Goal: Task Accomplishment & Management: Manage account settings

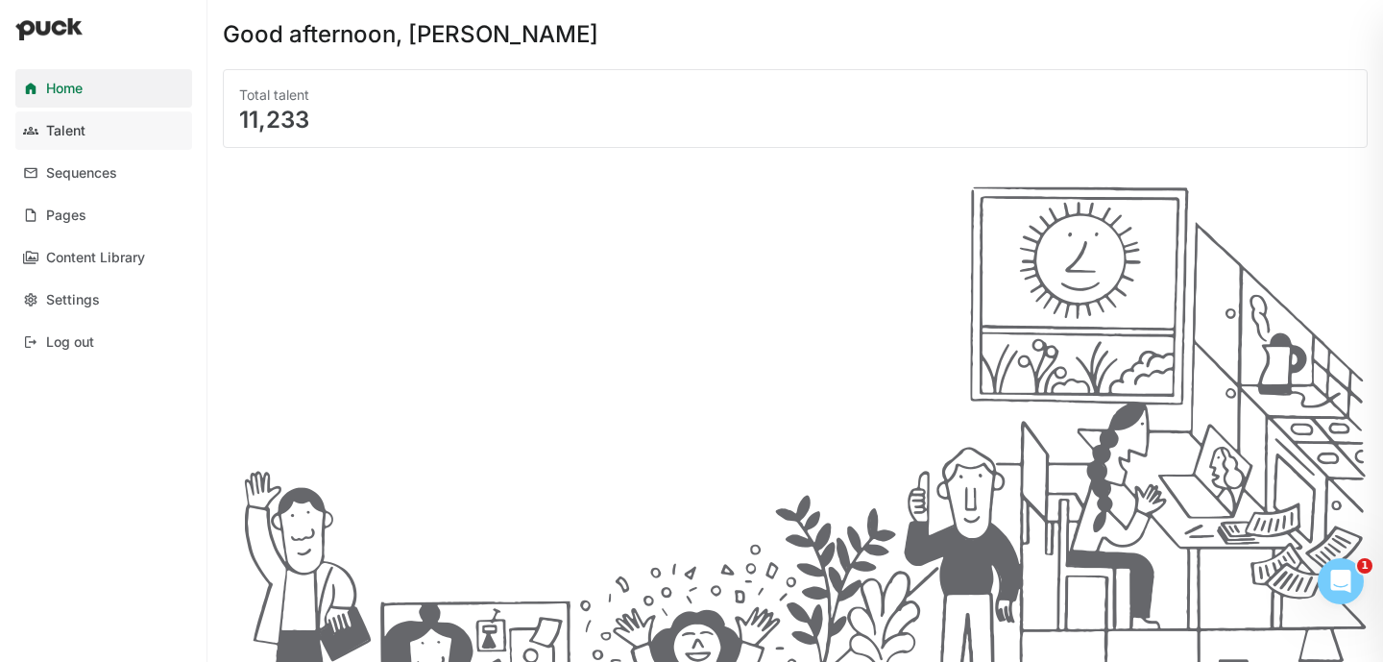
click at [42, 128] on link "Talent" at bounding box center [103, 130] width 177 height 38
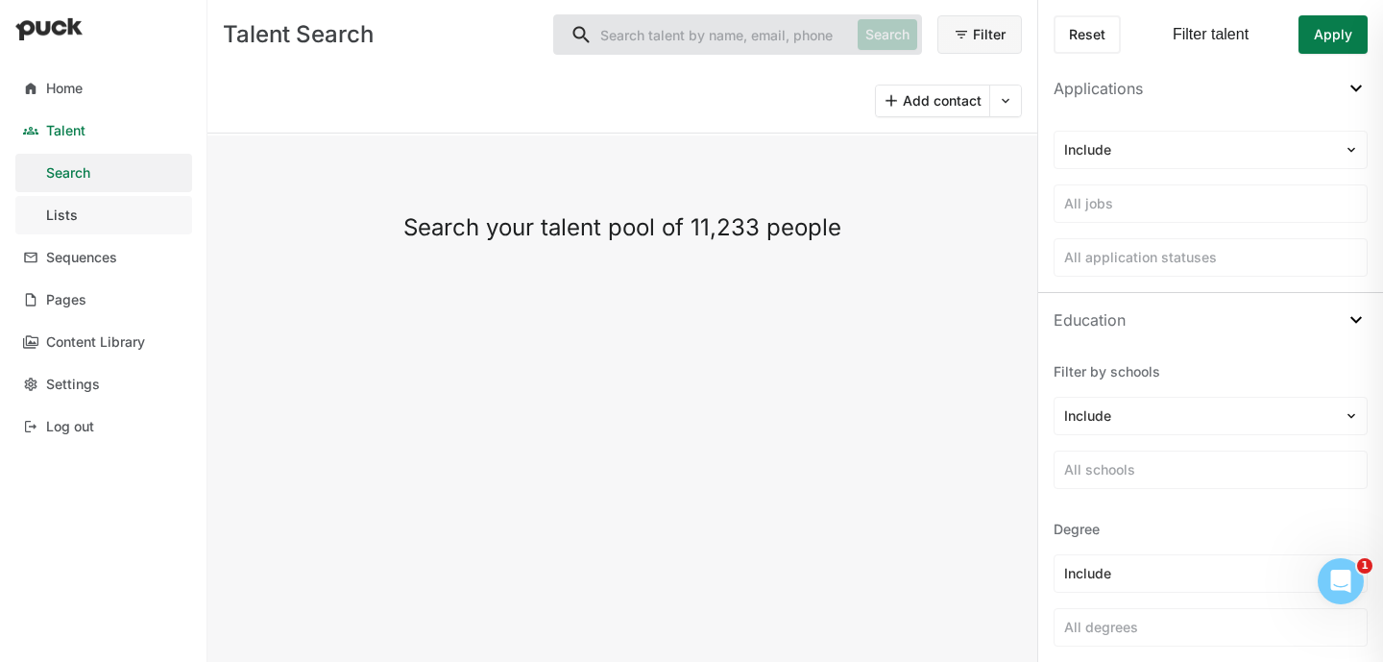
click at [108, 210] on link "Lists" at bounding box center [103, 215] width 177 height 38
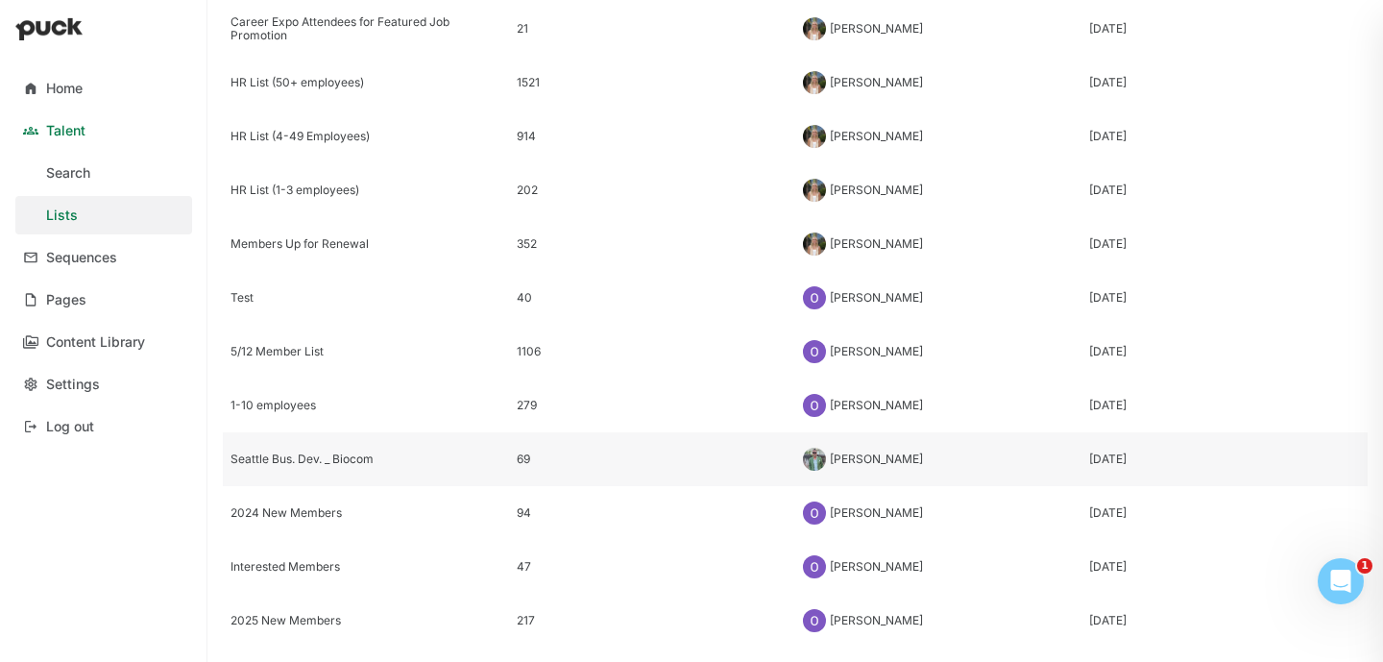
scroll to position [364, 0]
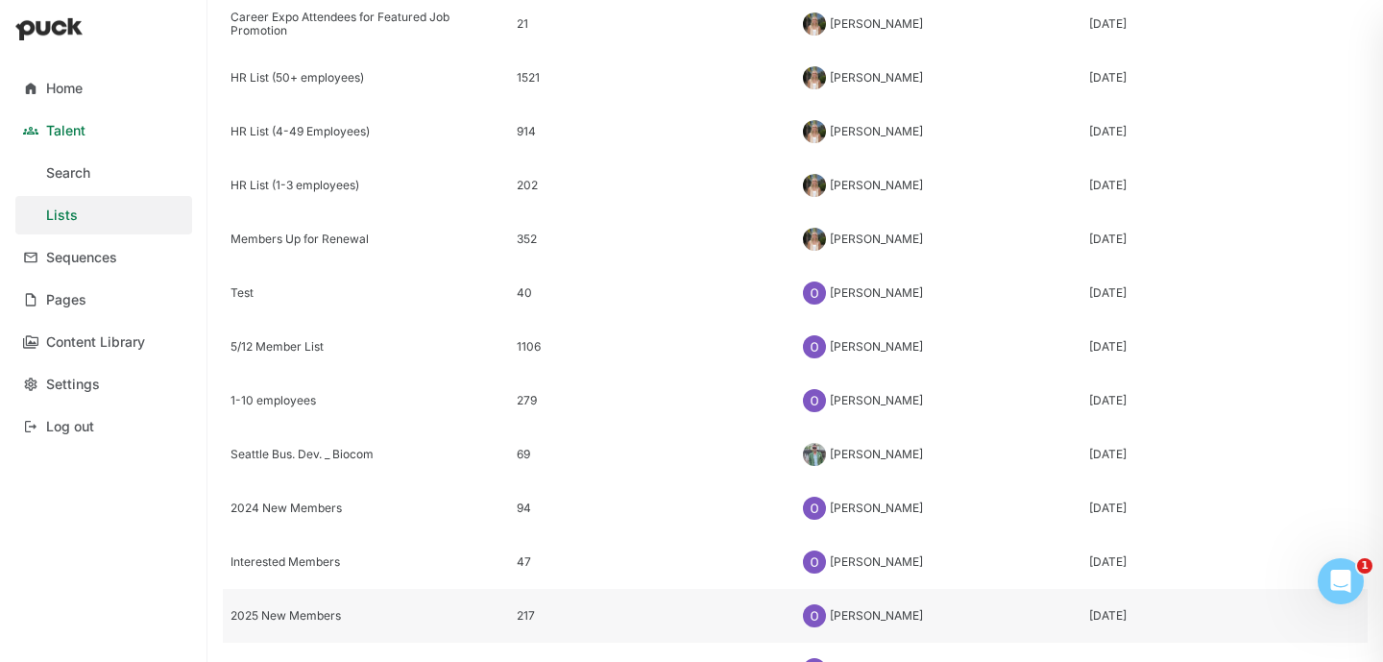
click at [340, 590] on div "2025 New Members" at bounding box center [366, 616] width 286 height 54
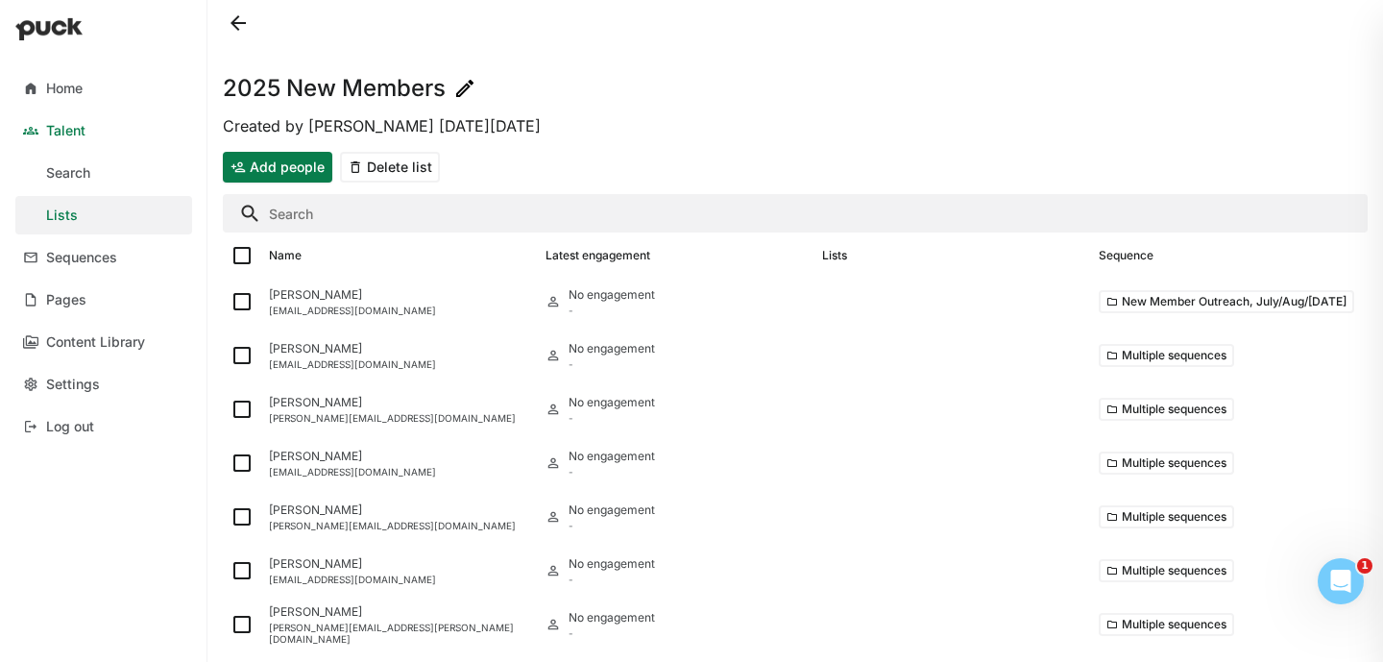
click at [284, 175] on button "Add people" at bounding box center [277, 167] width 109 height 31
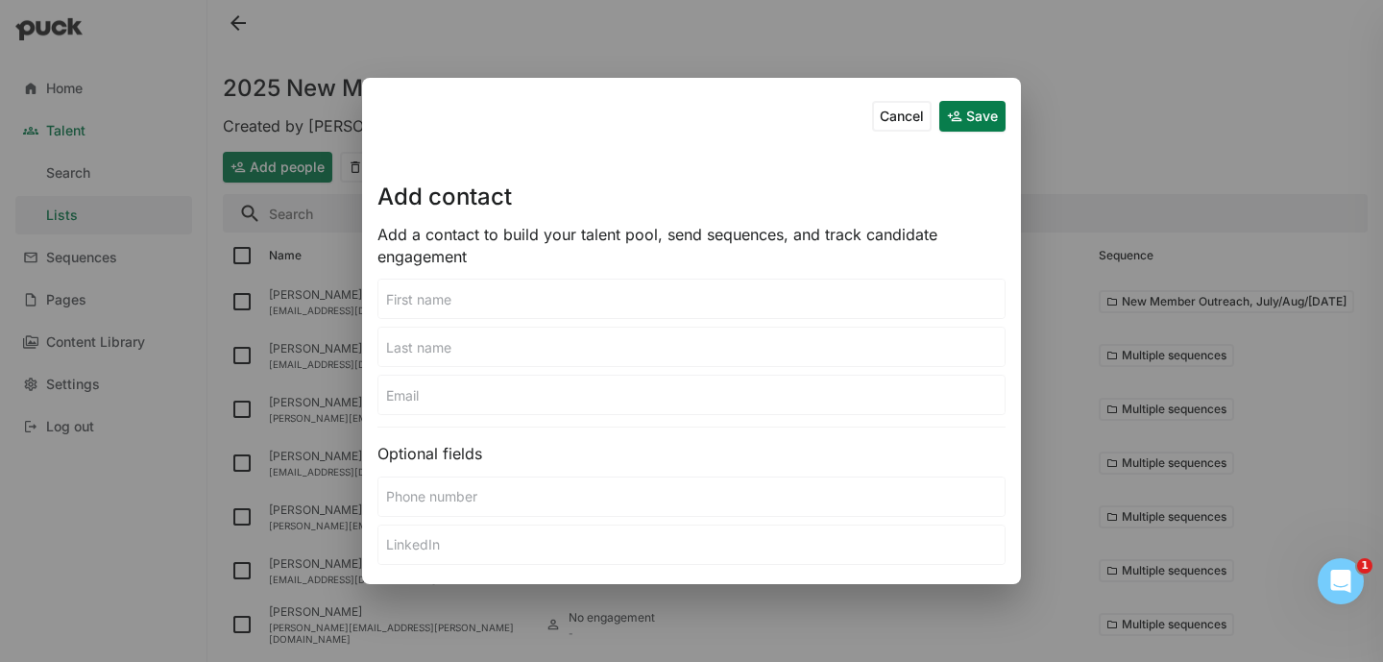
click at [476, 310] on input at bounding box center [691, 298] width 626 height 38
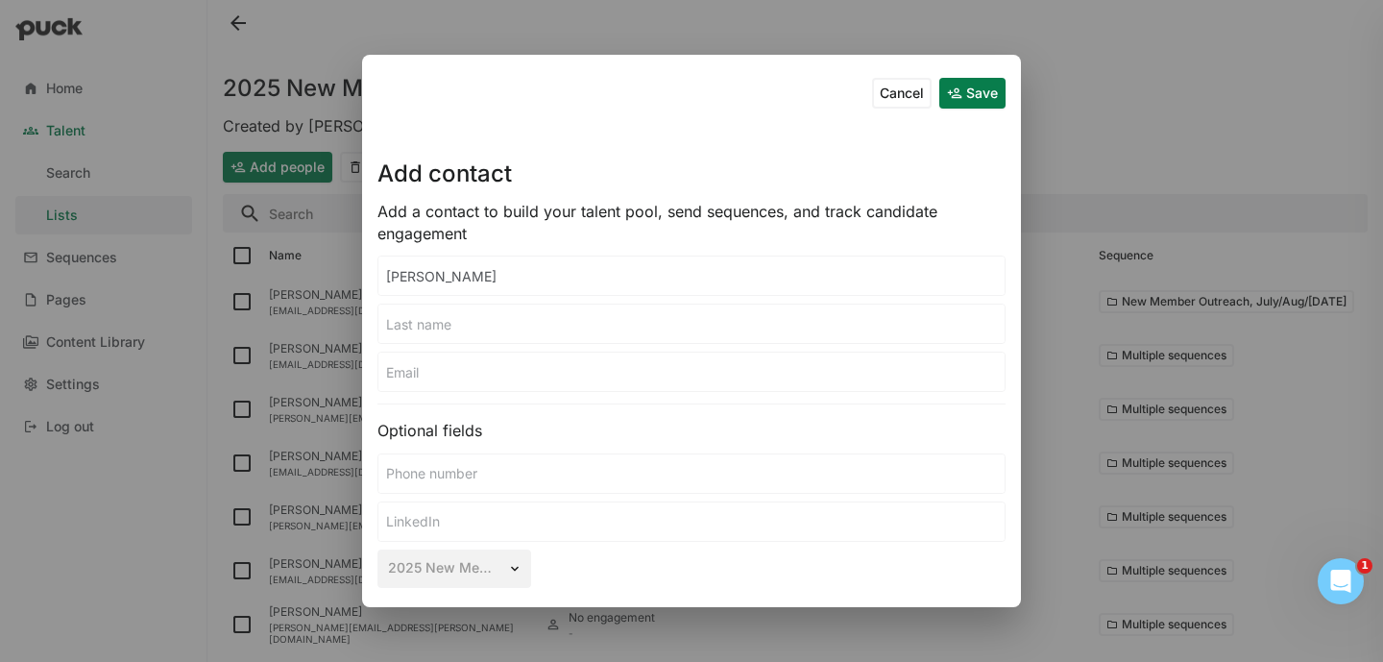
type input "Monica"
click at [438, 372] on input at bounding box center [691, 371] width 626 height 38
paste input "monica@reserobio.com"
type input "monica@reserobio.com"
click at [475, 344] on div at bounding box center [691, 323] width 628 height 40
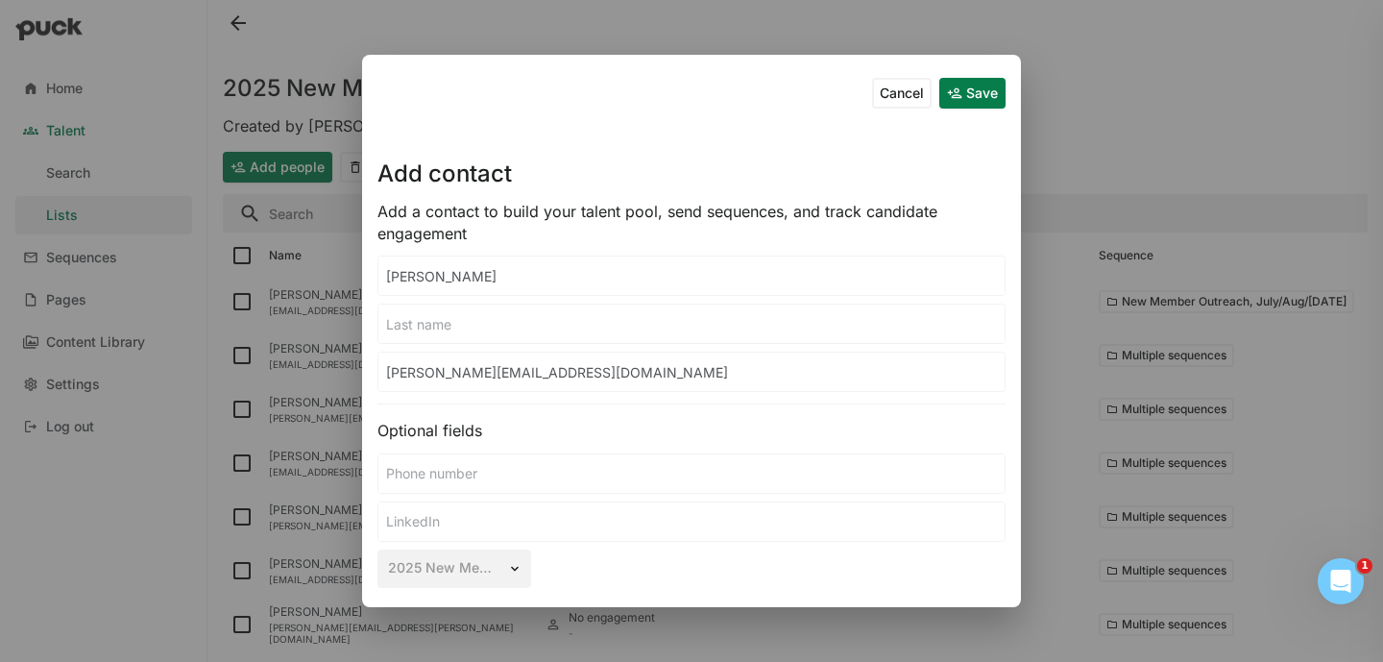
click at [468, 329] on input at bounding box center [691, 323] width 626 height 38
paste input "Nesselbush"
type input "Nesselbush"
click at [960, 90] on button "Save" at bounding box center [972, 93] width 66 height 31
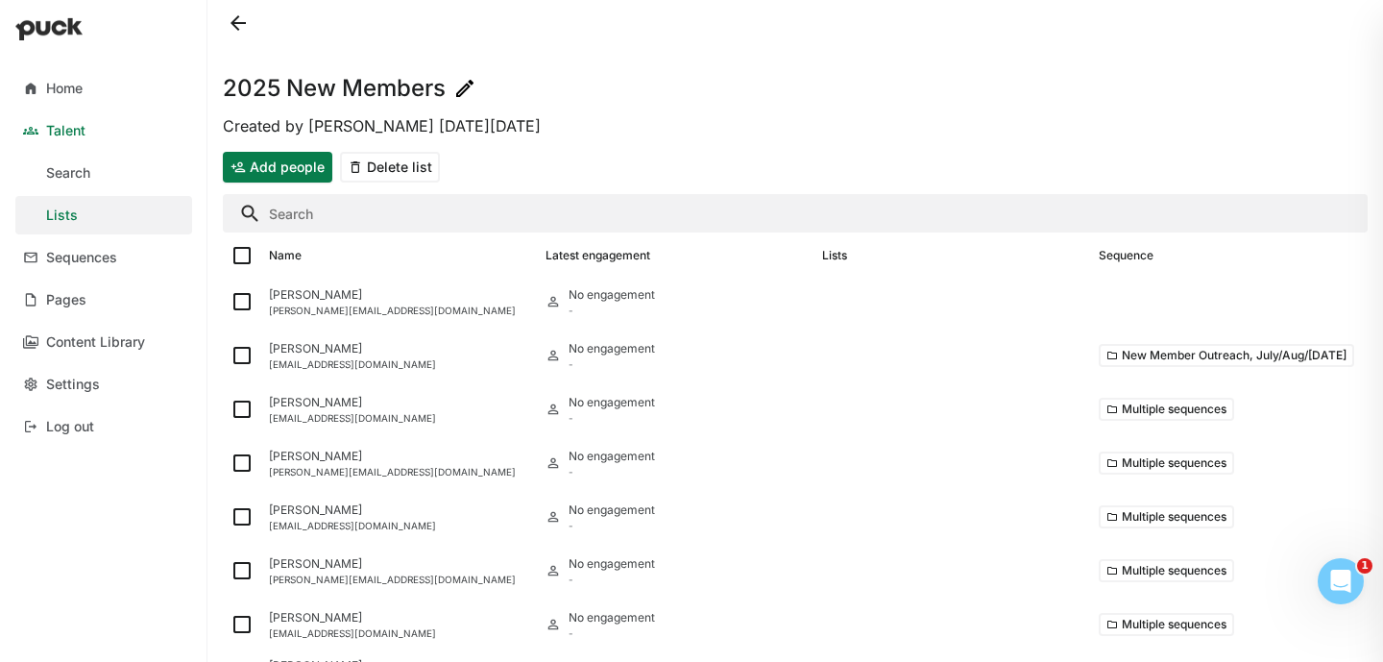
click at [302, 170] on button "Add people" at bounding box center [277, 167] width 109 height 31
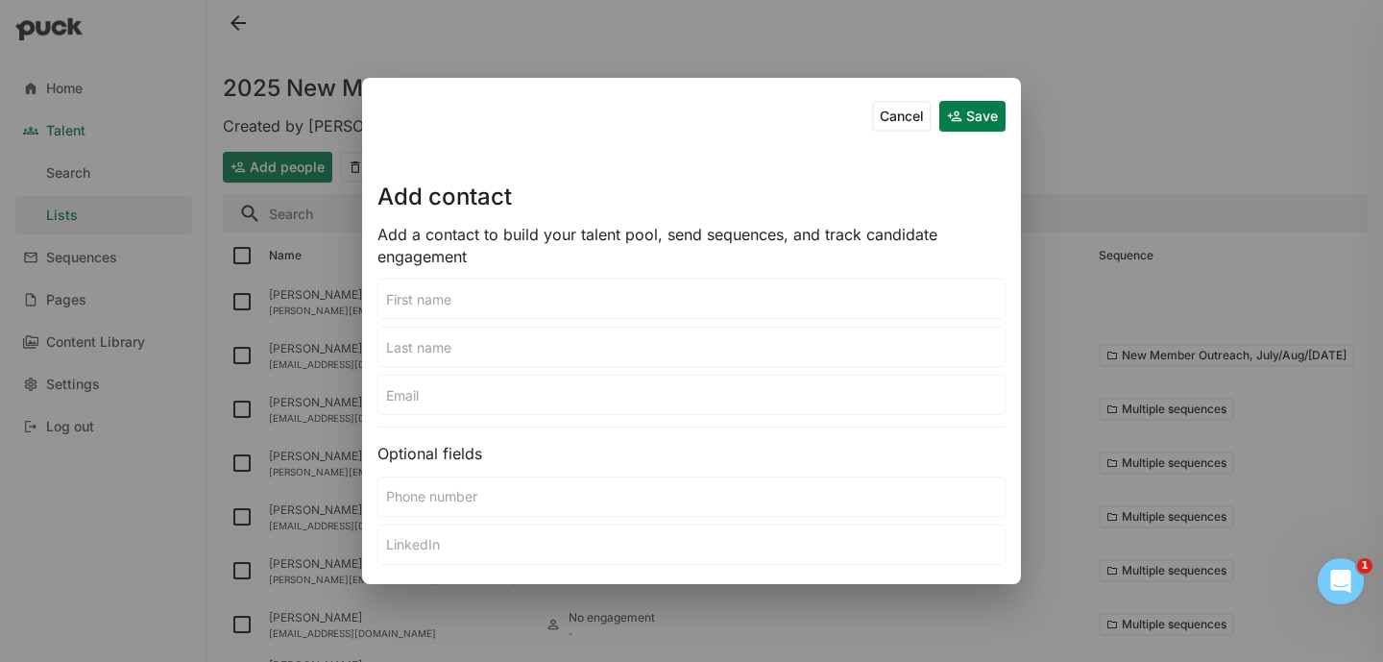
click at [433, 302] on input at bounding box center [691, 298] width 626 height 38
paste input "Maria Ferrari"
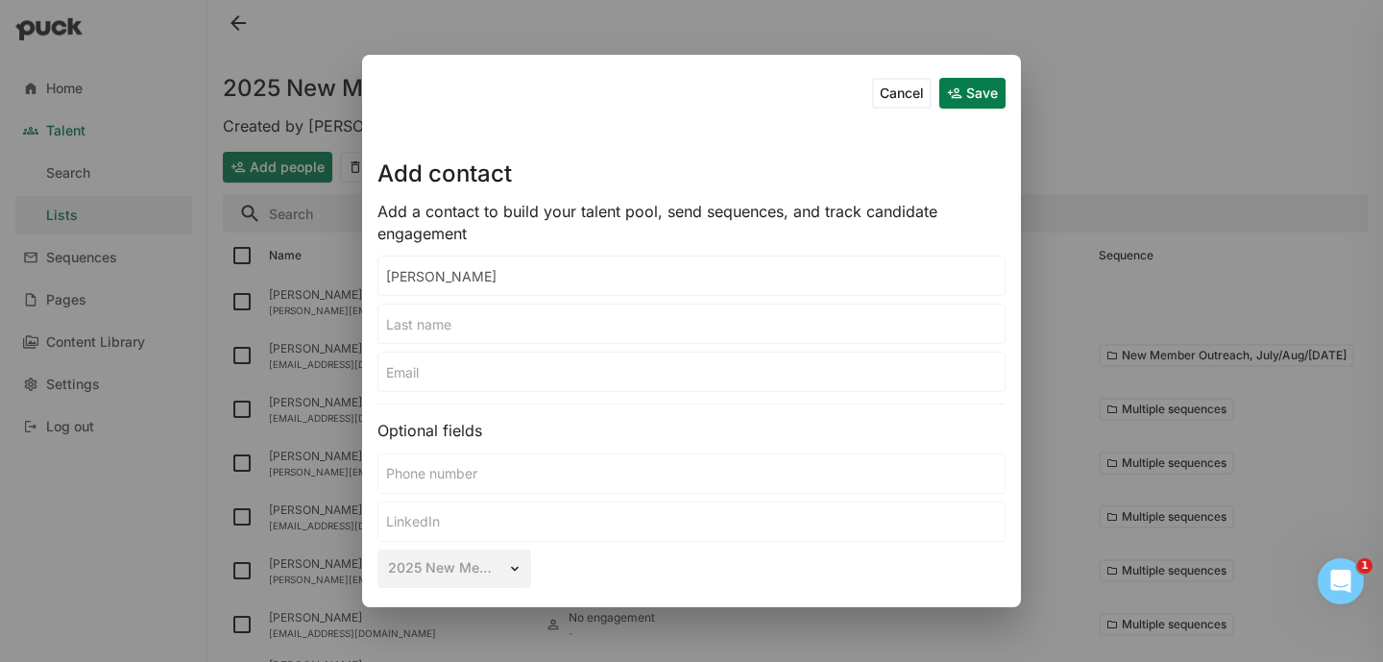
click at [415, 276] on input "Maria Ferrari" at bounding box center [691, 275] width 626 height 38
click at [455, 272] on input "Maria Ferrari" at bounding box center [691, 275] width 626 height 38
type input "Maria"
click at [447, 321] on input at bounding box center [691, 323] width 626 height 38
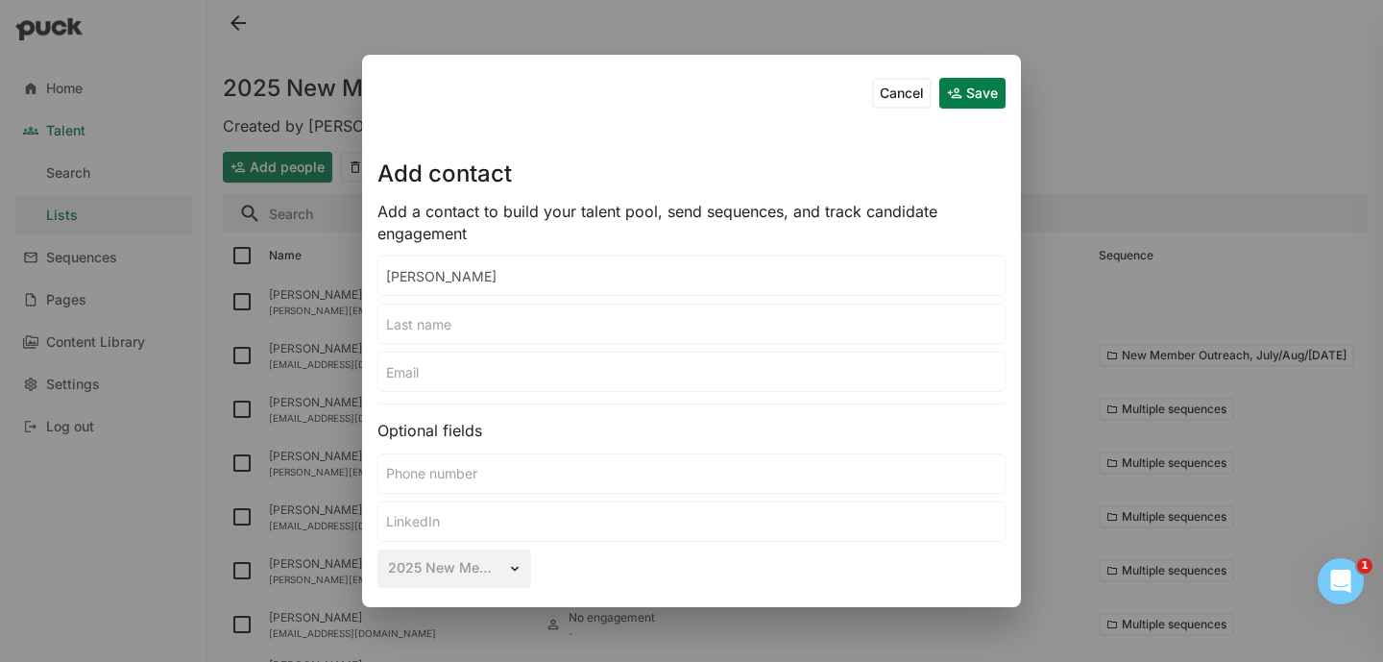
paste input "Maria Ferrari"
click at [431, 324] on input "Maria Ferrari" at bounding box center [691, 323] width 626 height 38
type input "Ferrari"
click at [430, 368] on input at bounding box center [691, 371] width 626 height 38
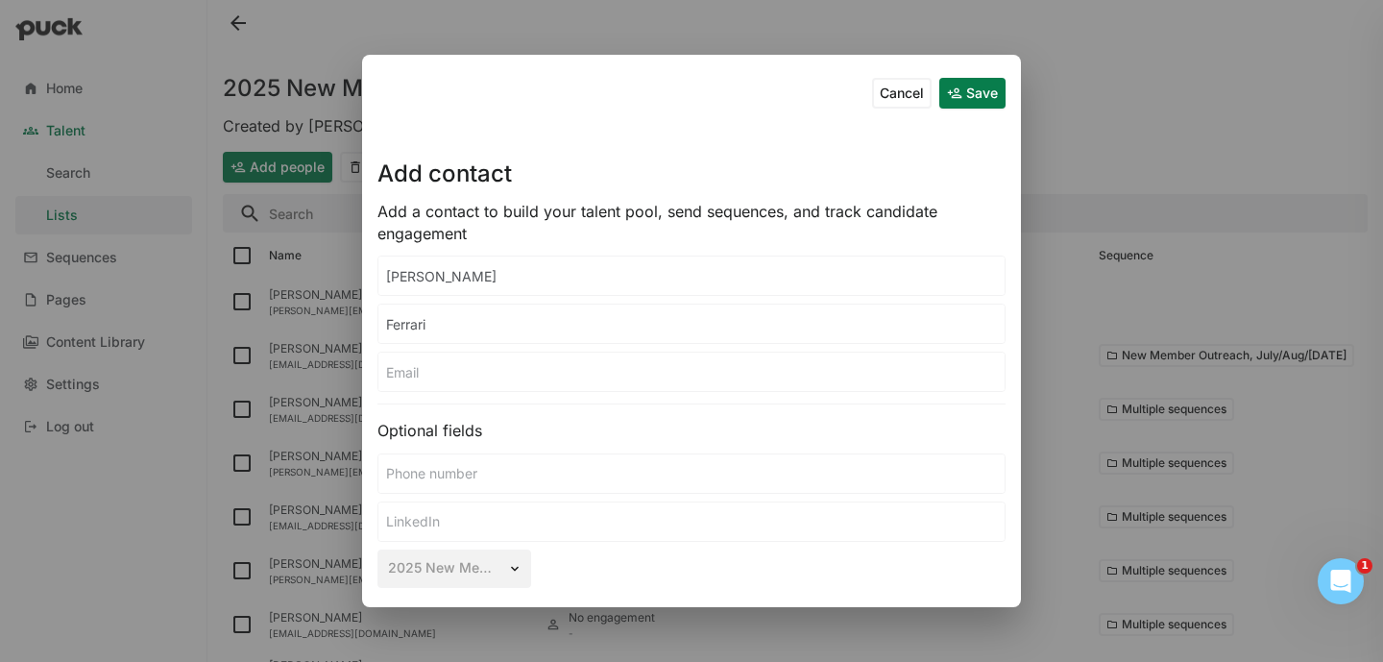
paste input "maria@npowermedicine.com"
type input "maria@npowermedicine.com"
click at [951, 98] on button "Save" at bounding box center [972, 93] width 66 height 31
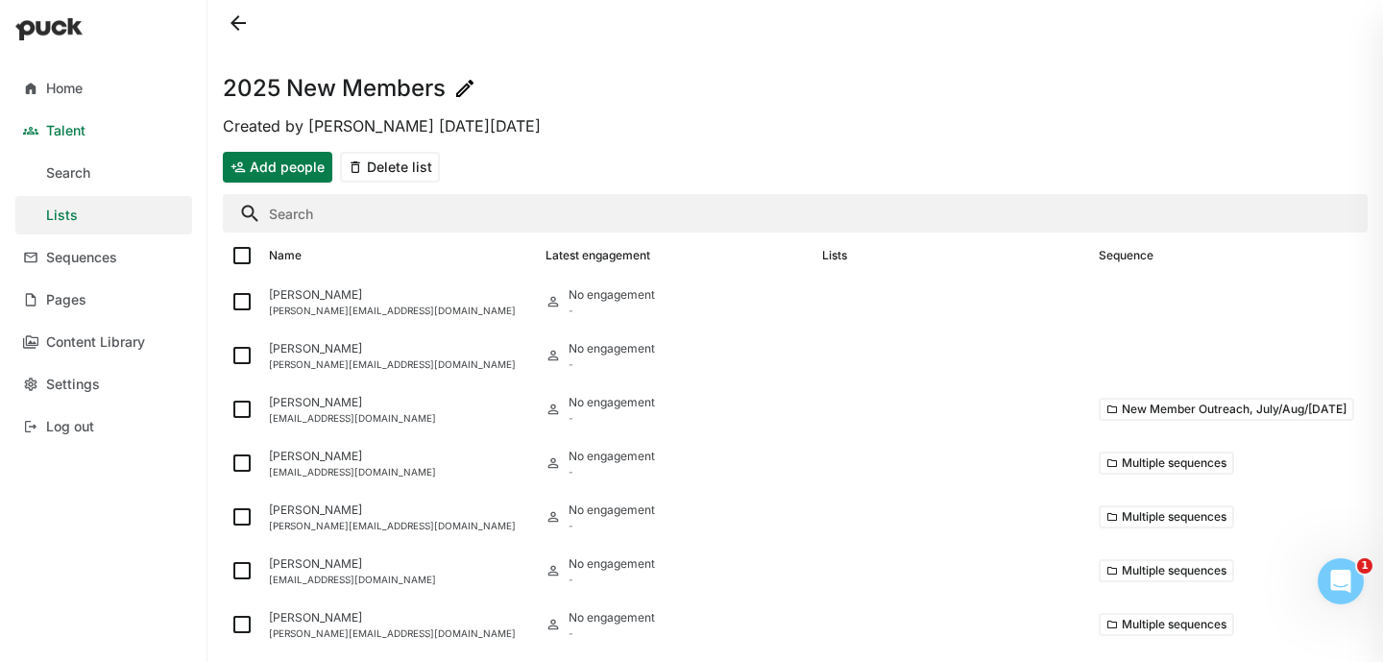
click at [290, 161] on button "Add people" at bounding box center [277, 167] width 109 height 31
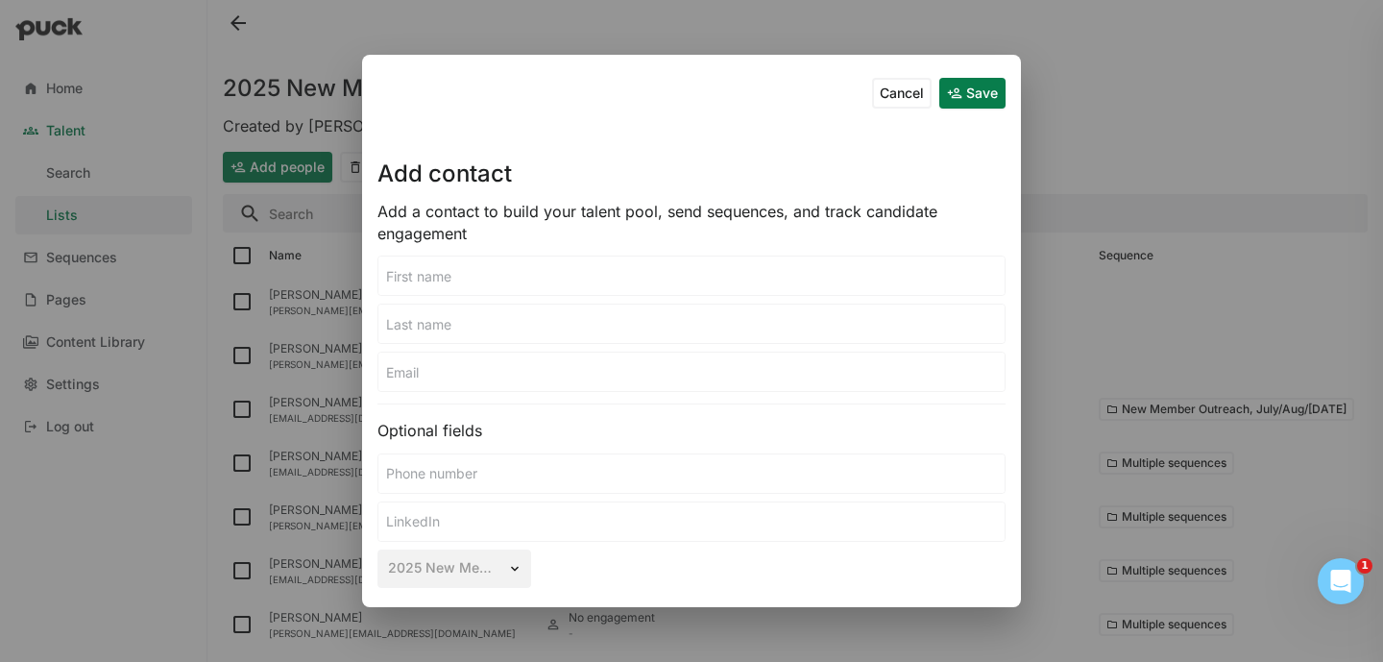
click at [520, 283] on input at bounding box center [691, 275] width 626 height 38
type input "Alex"
click at [511, 326] on input at bounding box center [691, 323] width 626 height 38
type input "Ramirez"
click at [520, 372] on input at bounding box center [691, 371] width 626 height 38
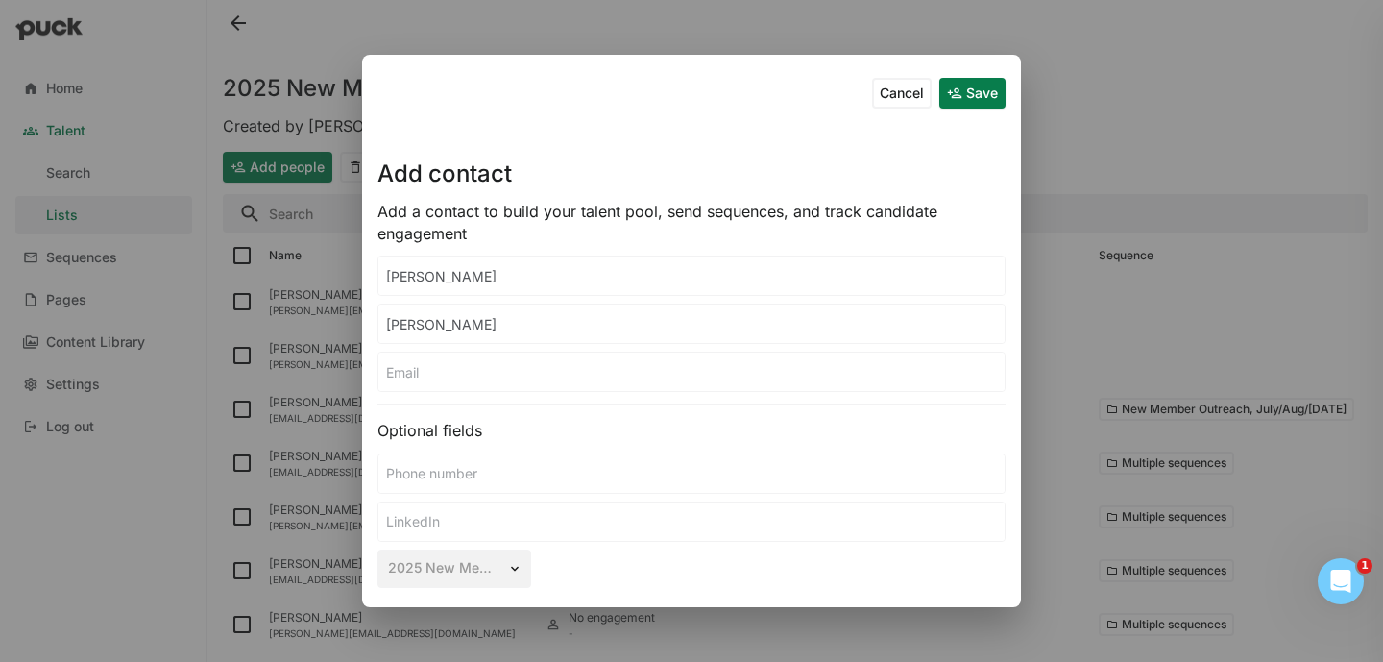
paste input "aramirez@gritstone.com"
type input "aramirez@gritstone.com"
click at [946, 96] on button "Save" at bounding box center [972, 93] width 66 height 31
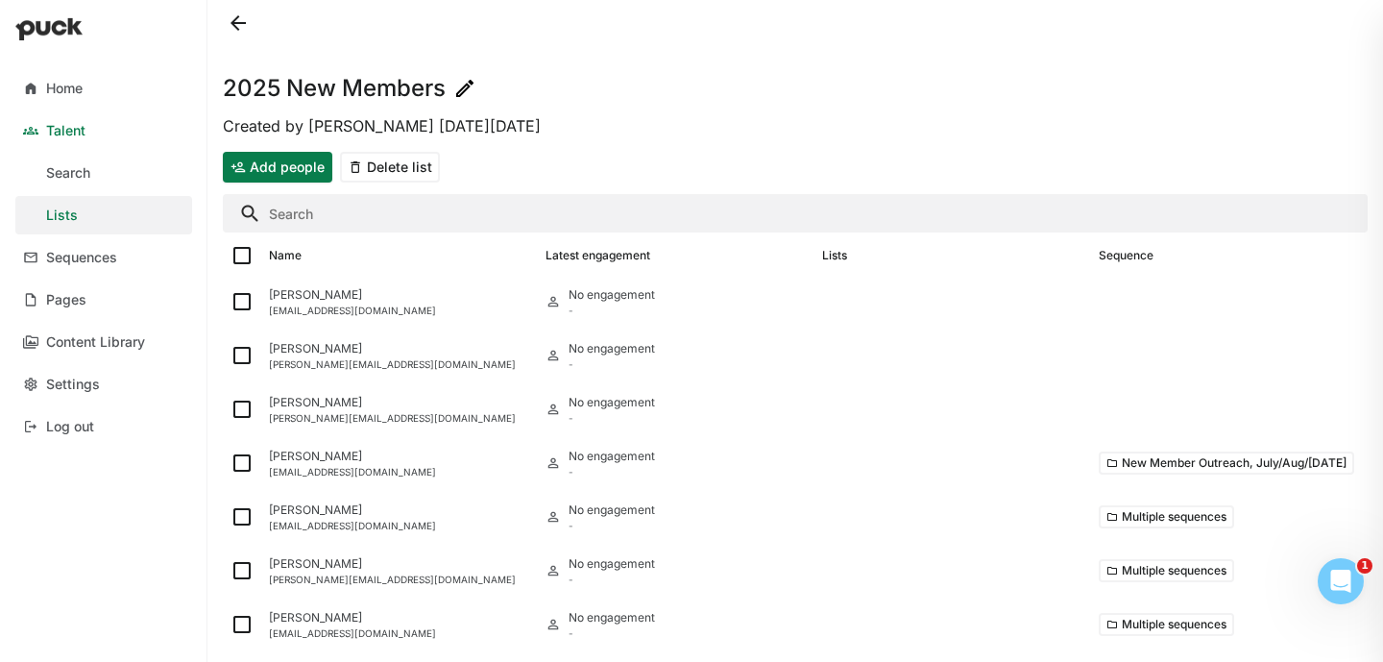
click at [251, 164] on button "Add people" at bounding box center [277, 167] width 109 height 31
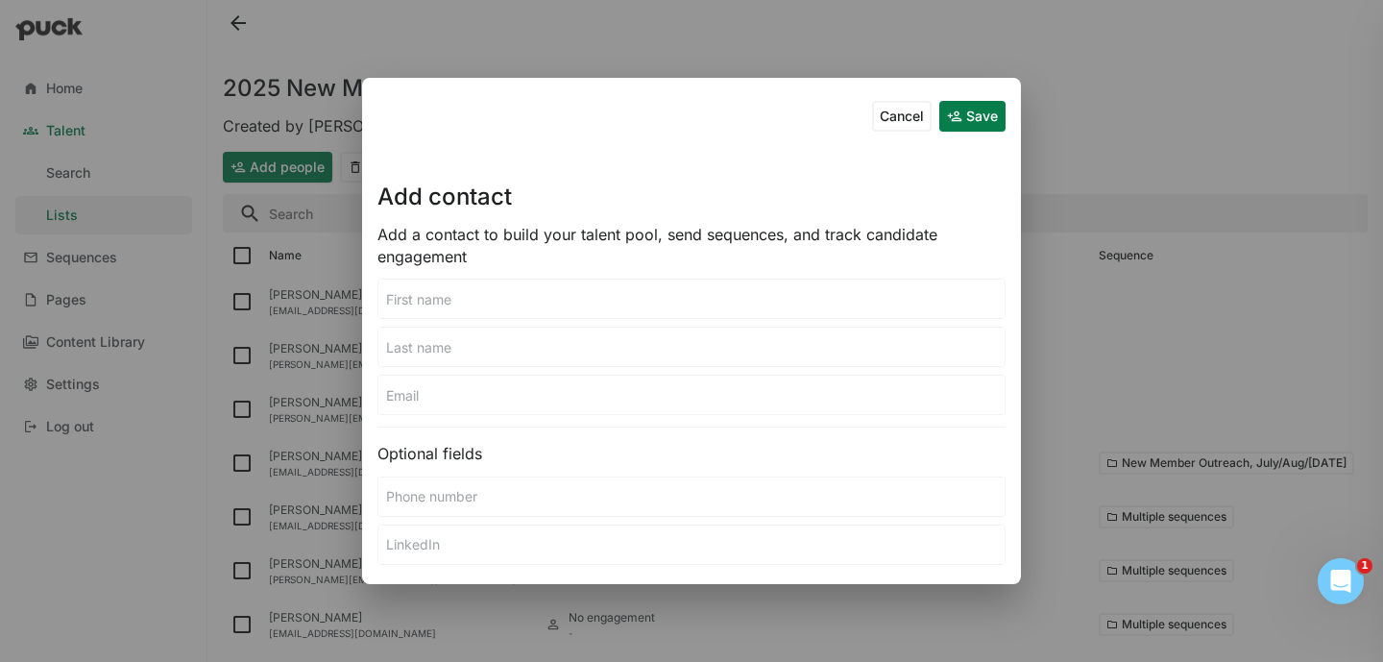
click at [537, 309] on input at bounding box center [691, 298] width 626 height 38
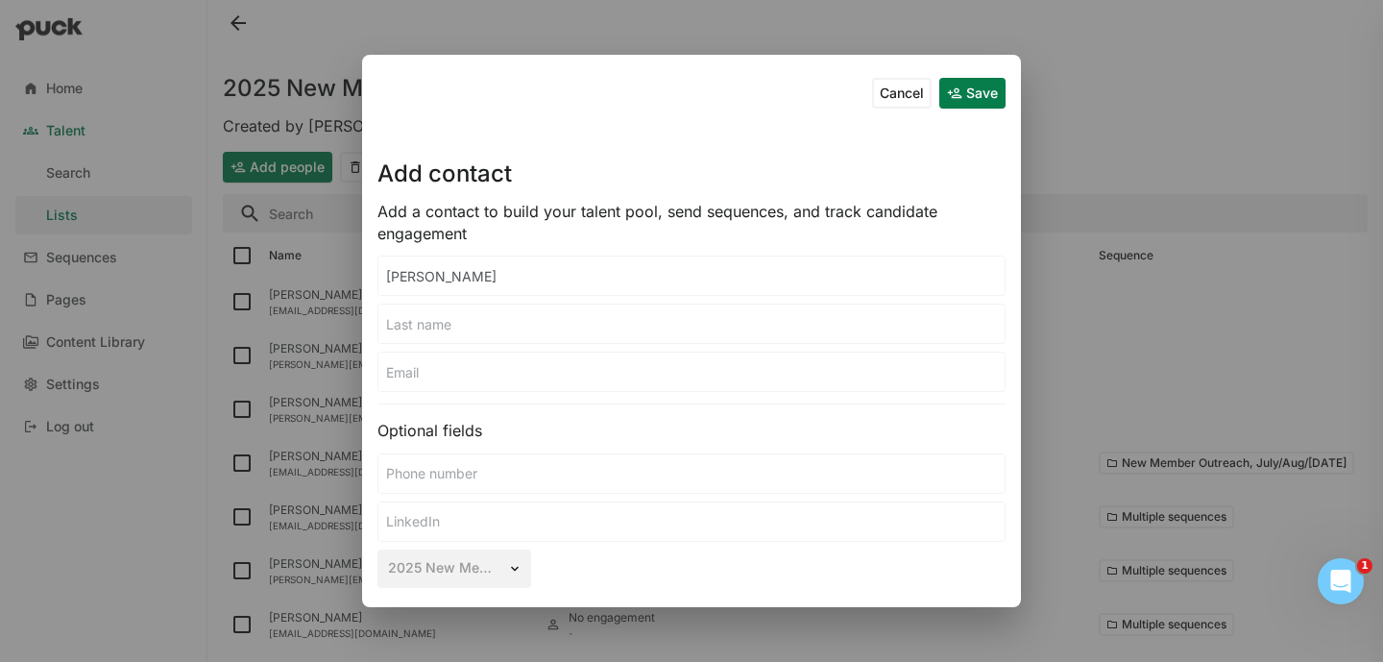
type input "J"
type input "Yuanyuan"
click at [521, 332] on input at bounding box center [691, 323] width 626 height 38
type input "Jin"
click at [471, 394] on div "Cancel Save Add contact Add a contact to build your talent pool, send sequences…" at bounding box center [691, 330] width 659 height 551
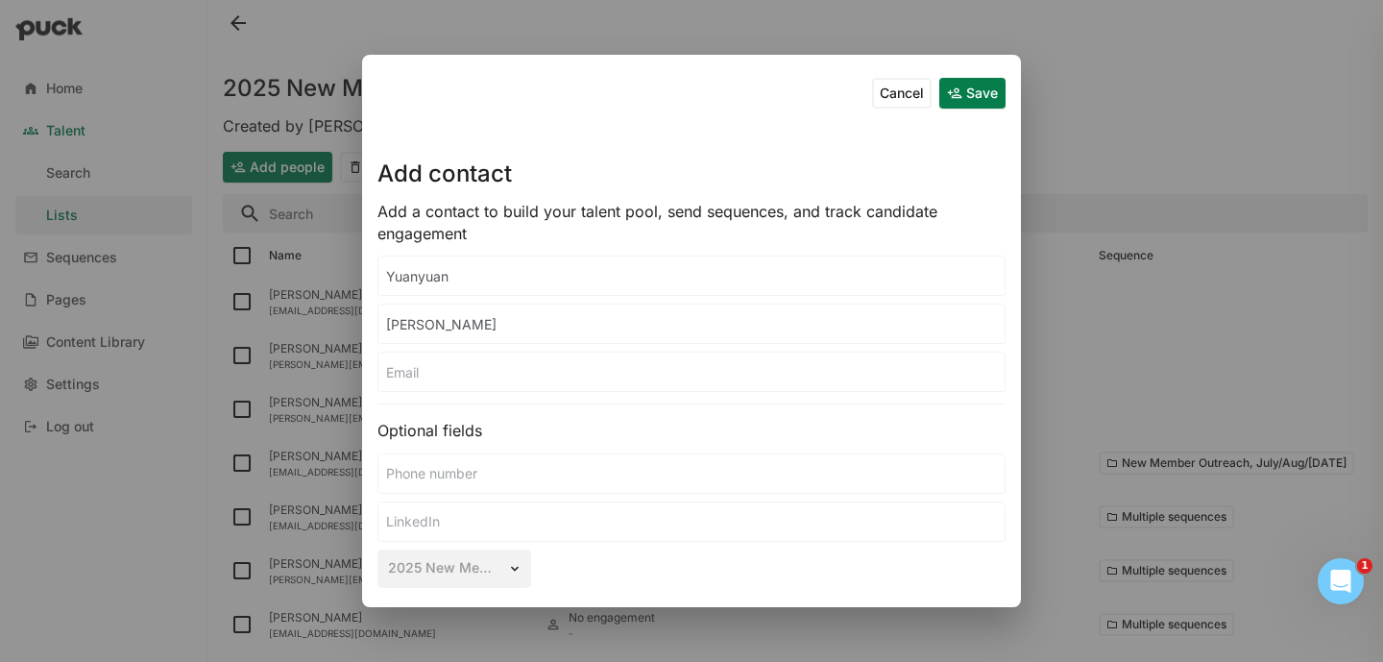
click at [464, 379] on input at bounding box center [691, 371] width 626 height 38
paste input "crystal.jin@boundtherapeutics.com"
type input "crystal.jin@boundtherapeutics.com"
click at [964, 102] on button "Save" at bounding box center [972, 93] width 66 height 31
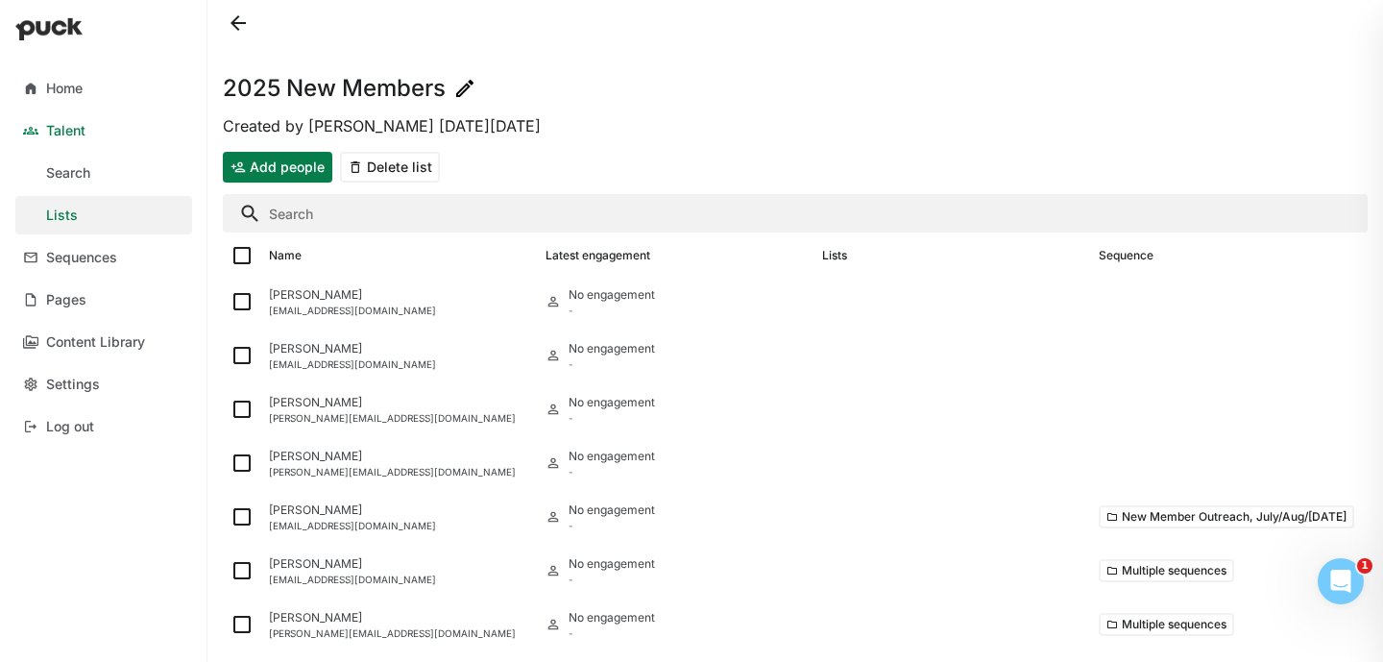
click at [278, 163] on button "Add people" at bounding box center [277, 167] width 109 height 31
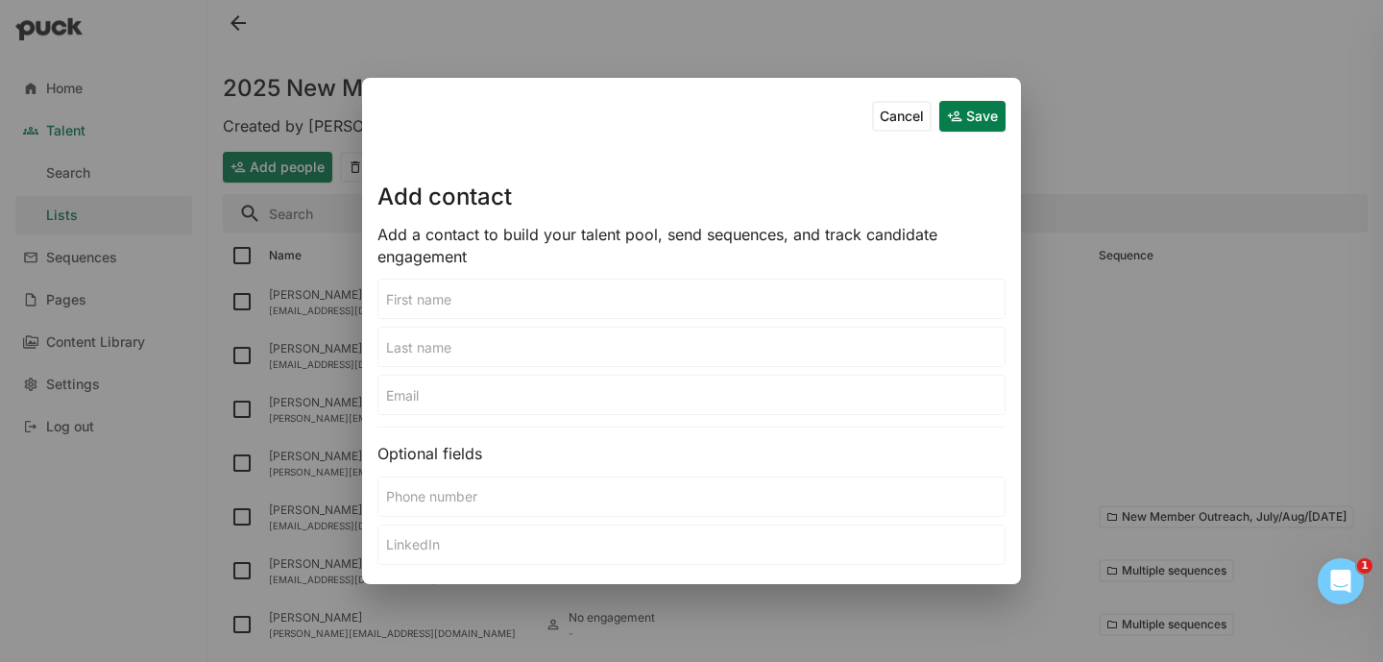
click at [424, 295] on input at bounding box center [691, 298] width 626 height 38
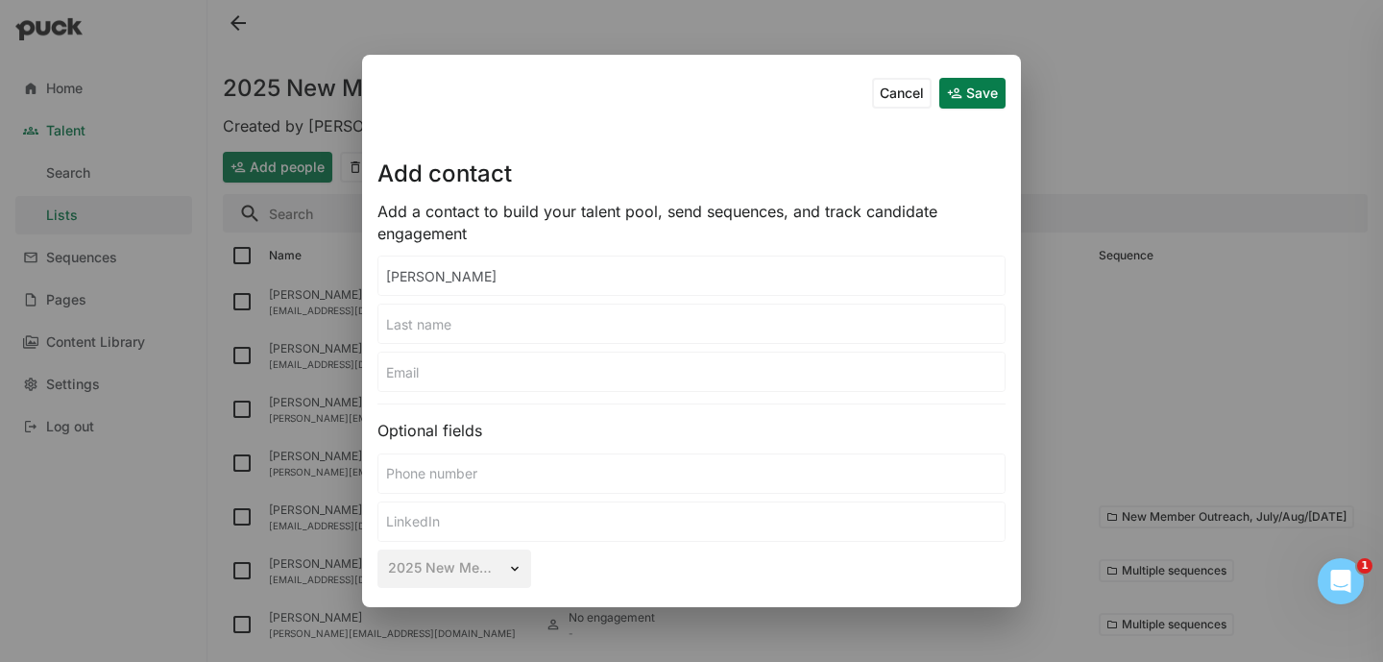
type input "Janine"
click at [550, 319] on input at bounding box center [691, 323] width 626 height 38
type input "Barnes"
click at [499, 364] on input at bounding box center [691, 371] width 626 height 38
paste input "janine@biochainllc.com"
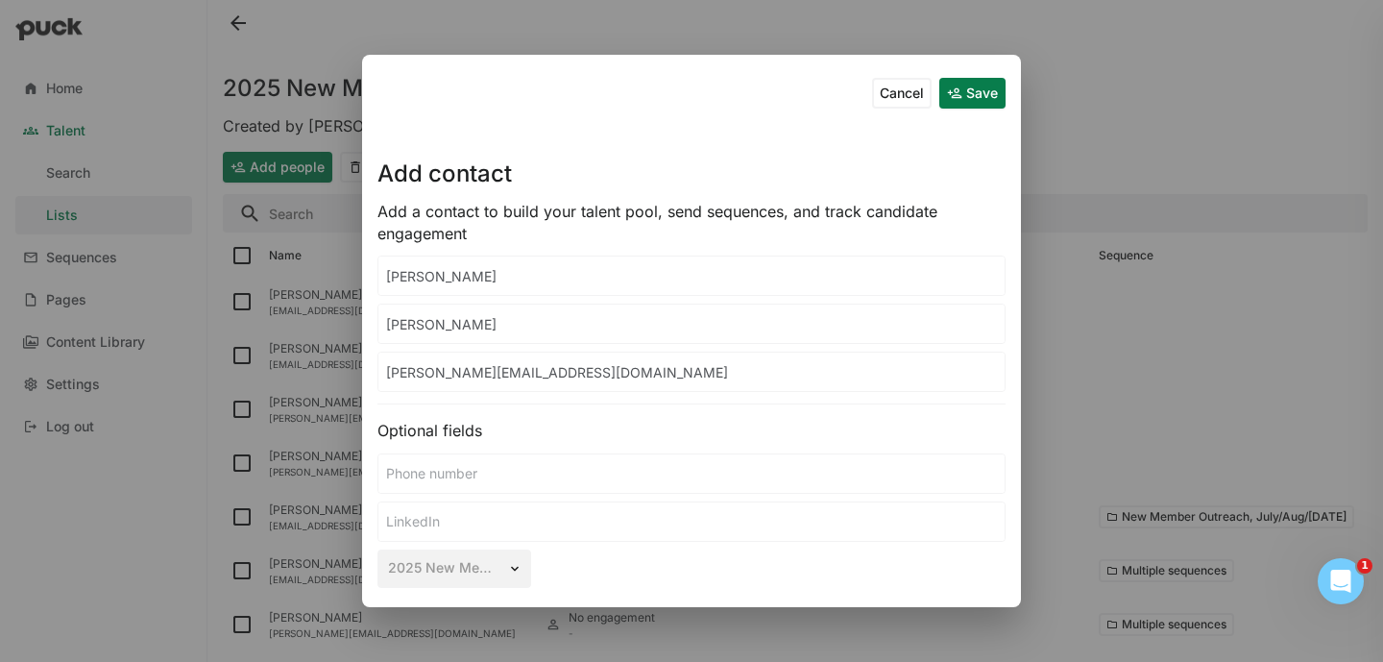
type input "janine@biochainllc.com"
click at [957, 101] on button "Save" at bounding box center [972, 93] width 66 height 31
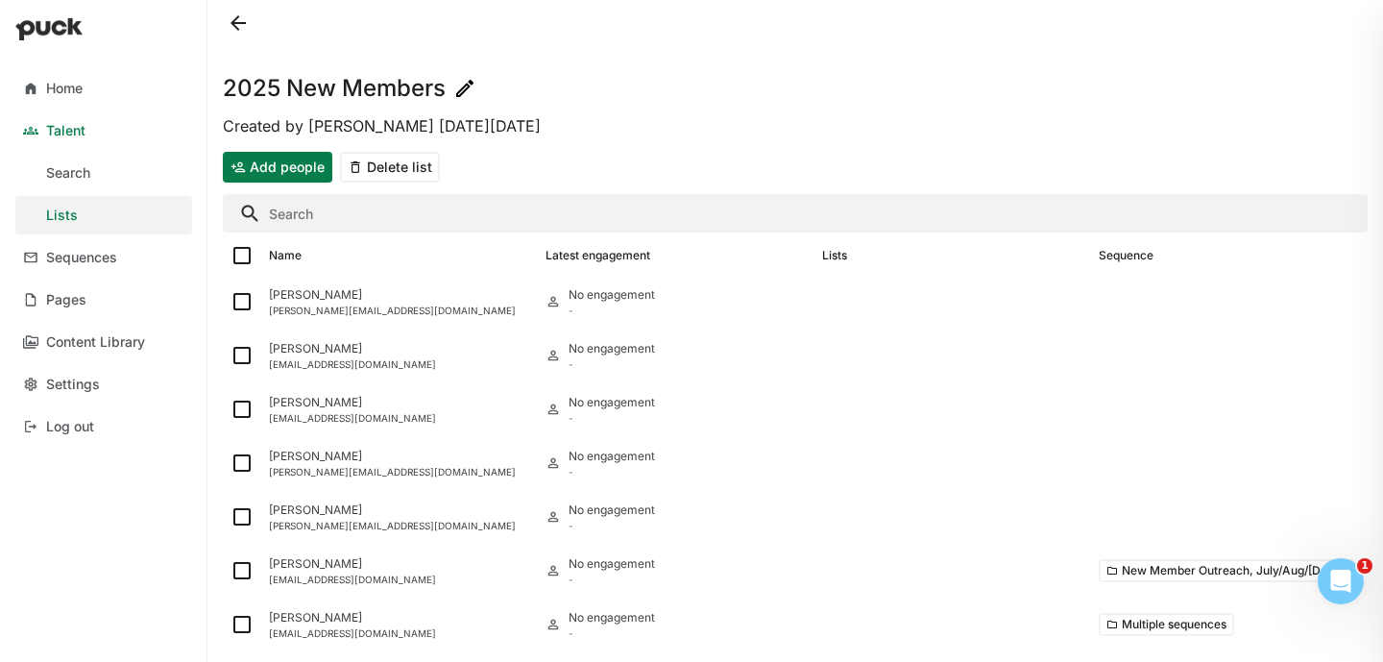
click at [299, 175] on button "Add people" at bounding box center [277, 167] width 109 height 31
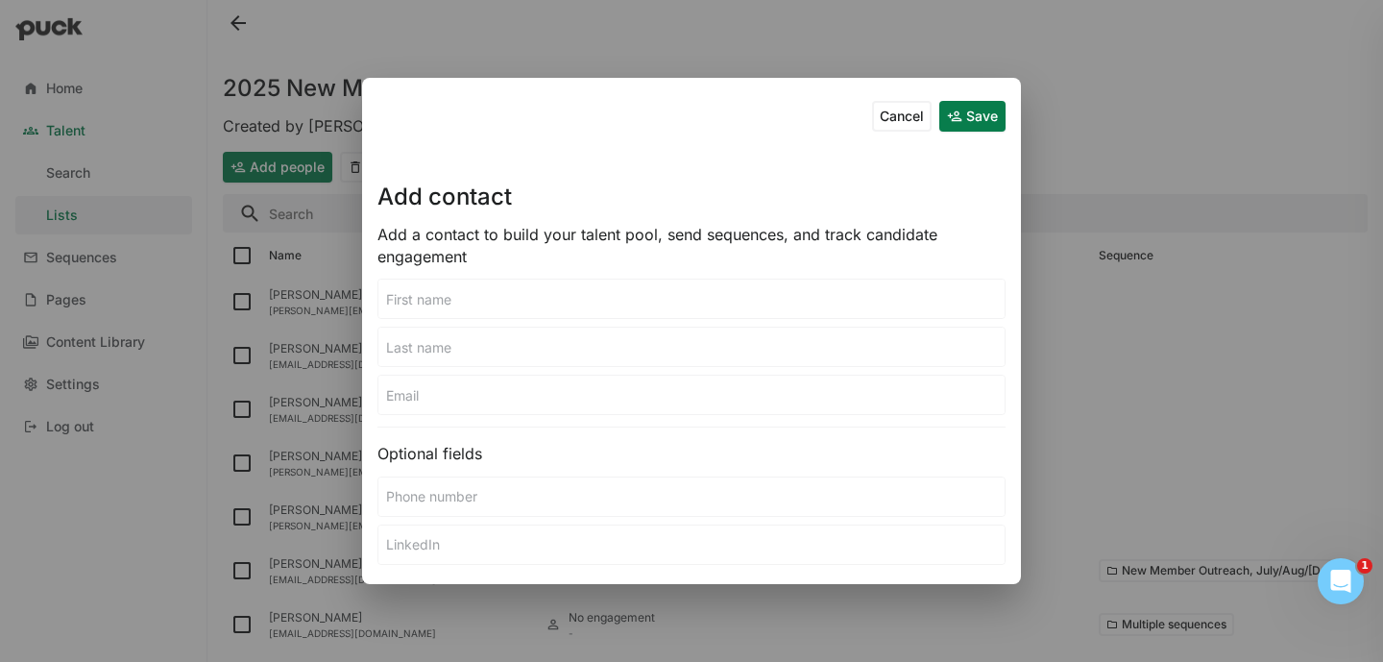
click at [461, 296] on input at bounding box center [691, 298] width 626 height 38
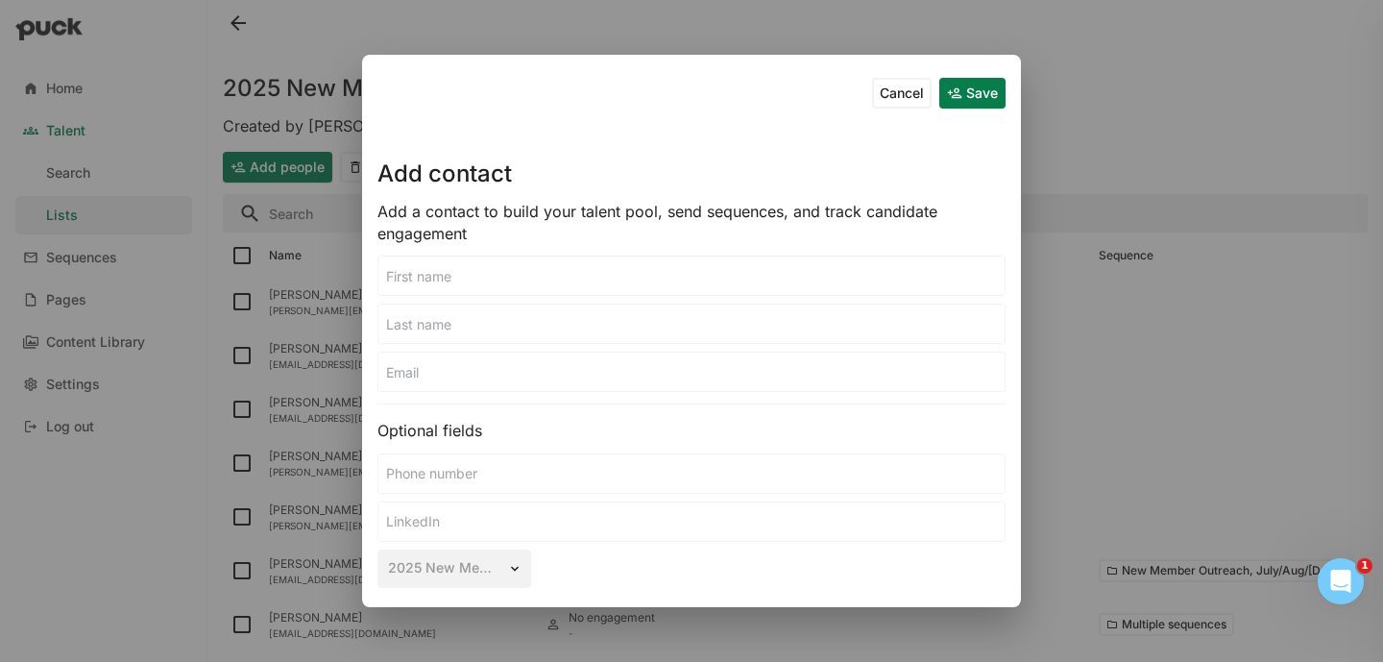
paste input "Joe Gatto"
click at [421, 274] on input "Joe Gatto" at bounding box center [691, 275] width 626 height 38
type input "Joe"
click at [420, 317] on input at bounding box center [691, 323] width 626 height 38
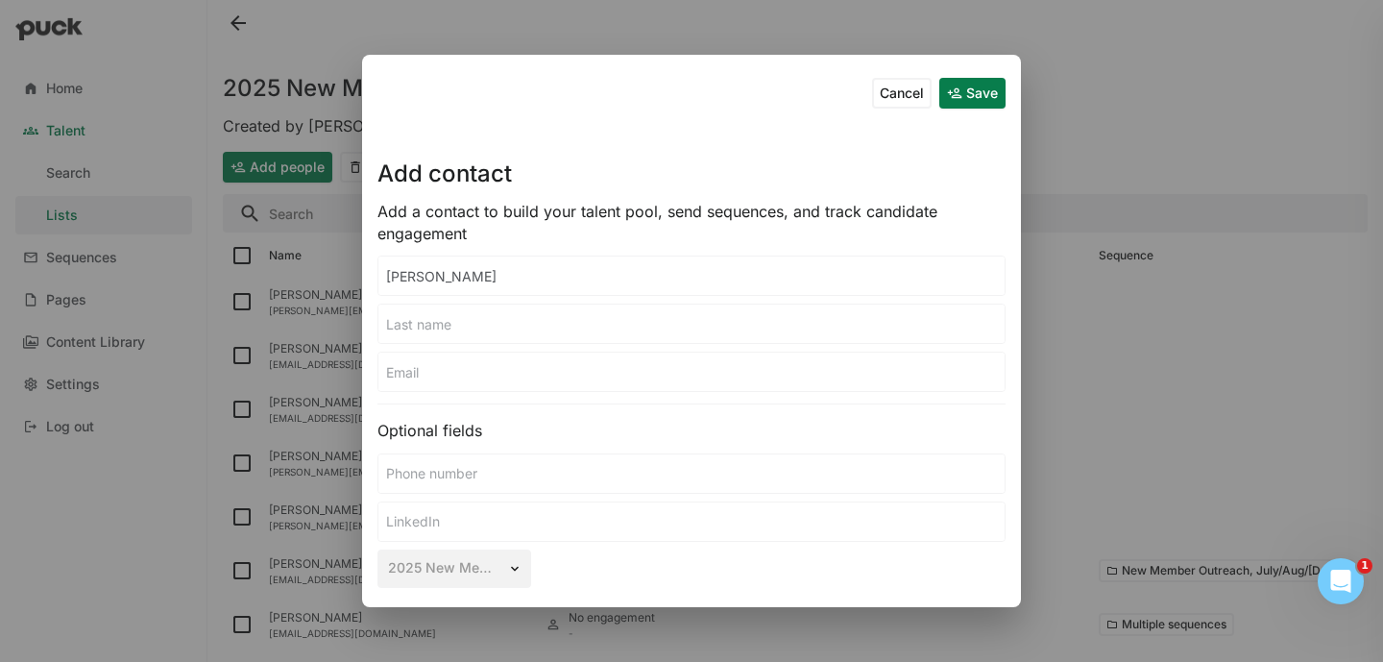
paste input "Joe Gatto"
click at [401, 324] on input "Joe Gatto" at bounding box center [691, 323] width 626 height 38
type input "Gatto"
click at [466, 359] on input at bounding box center [691, 371] width 626 height 38
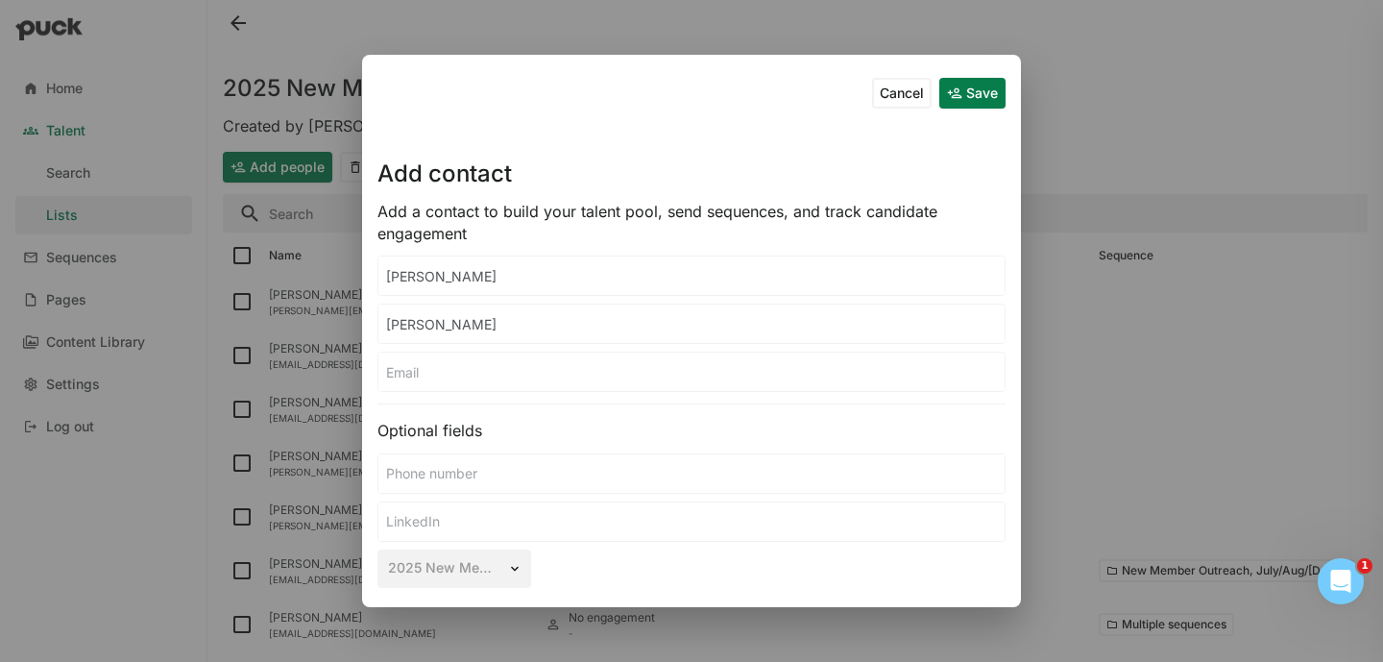
paste input "joe@illudent.com"
type input "joe@illudent.com"
click at [975, 92] on button "Save" at bounding box center [972, 93] width 66 height 31
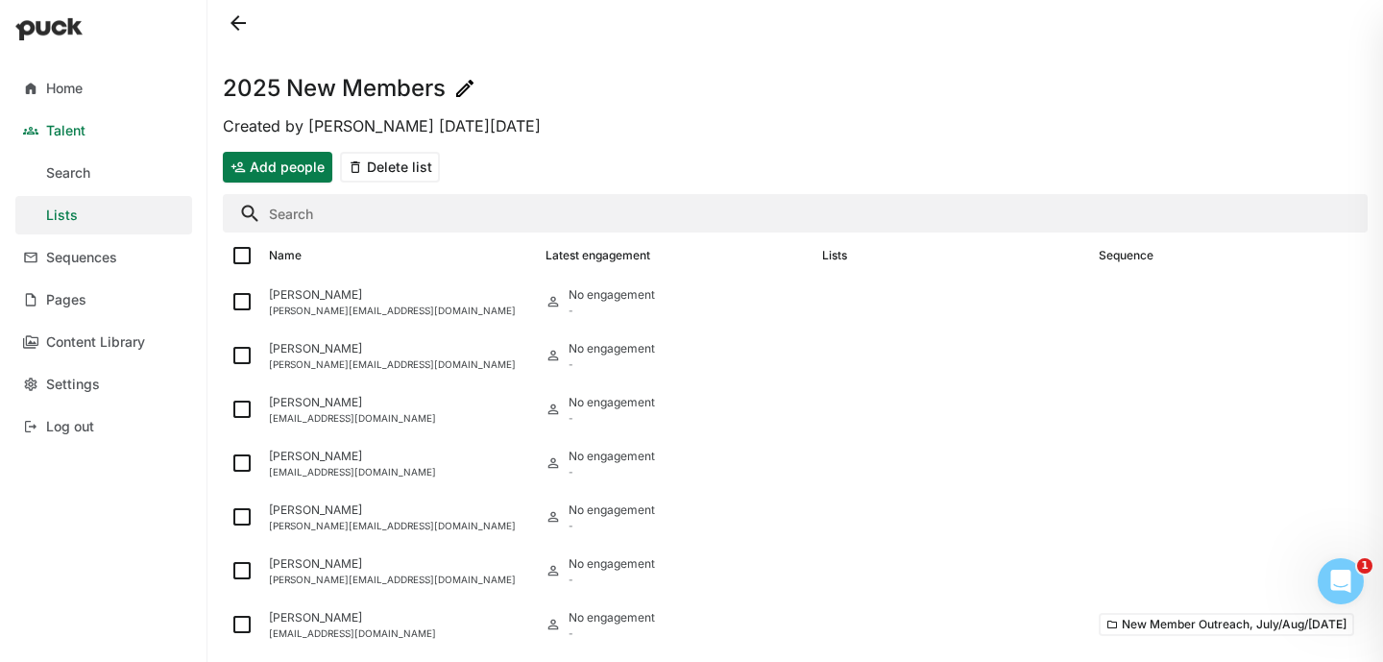
click at [278, 165] on button "Add people" at bounding box center [277, 167] width 109 height 31
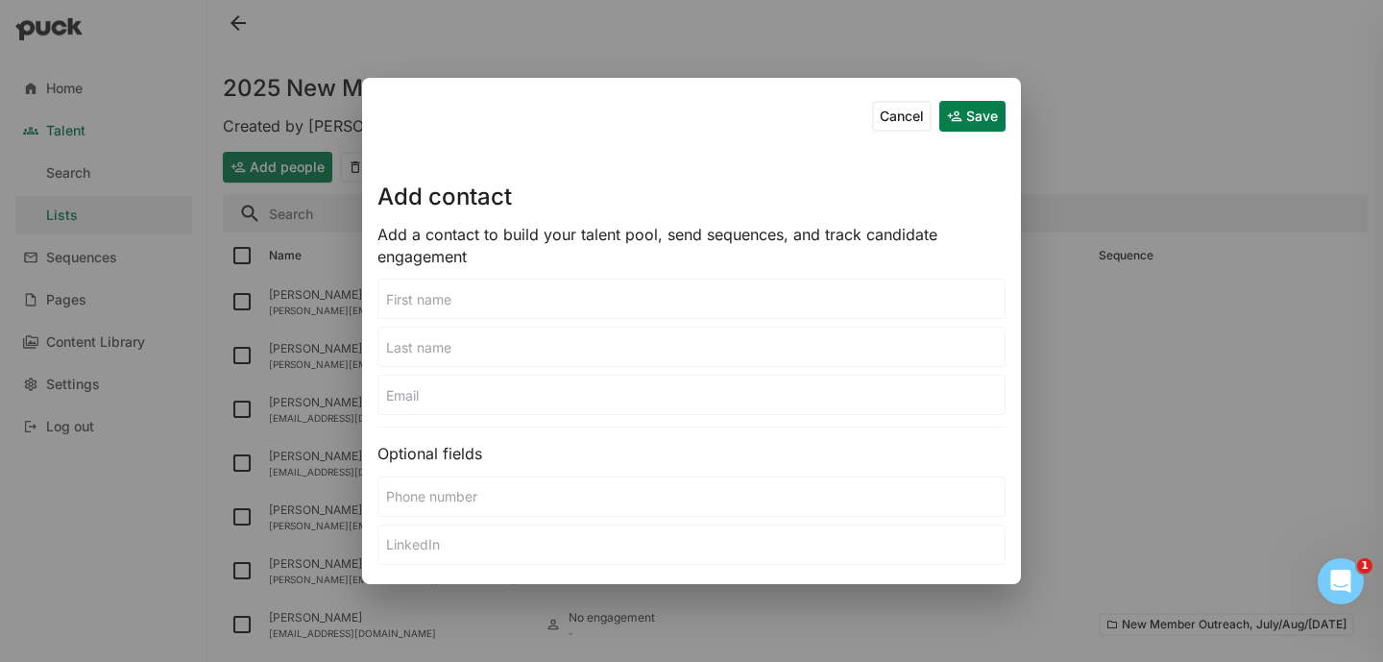
click at [397, 393] on input at bounding box center [691, 394] width 626 height 38
paste input "akumar@axentbio.com"
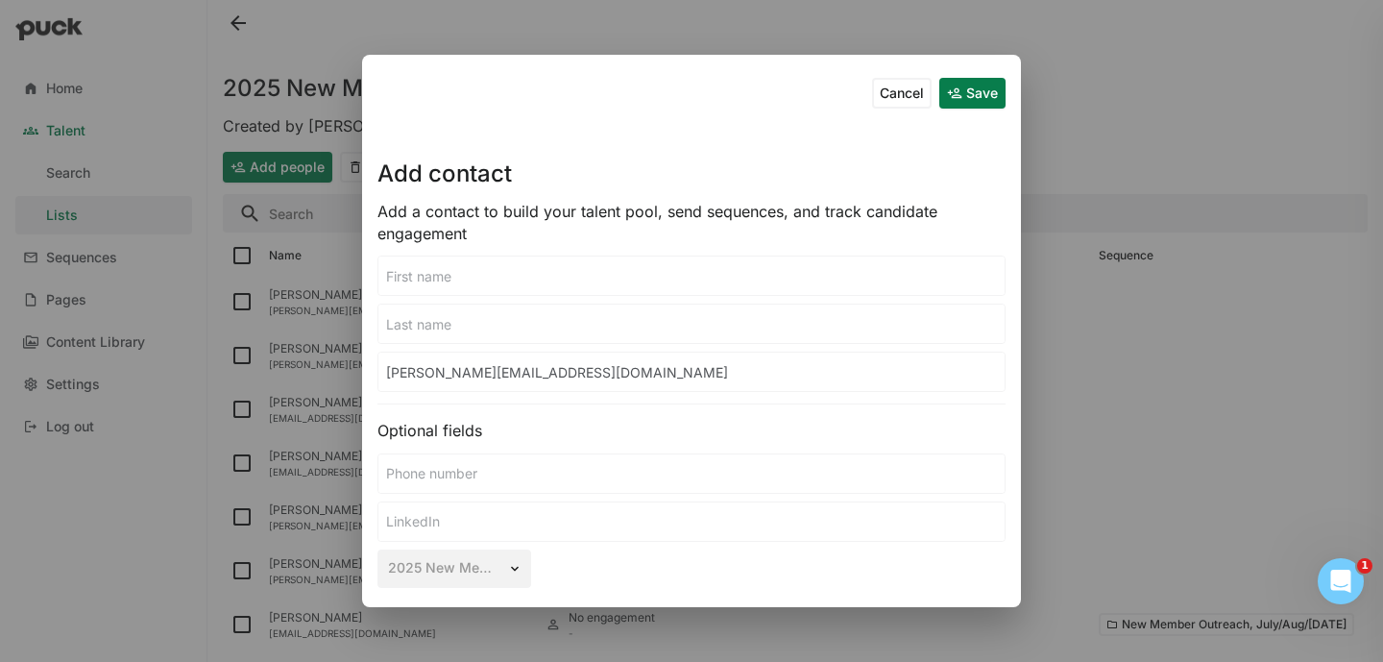
type input "akumar@axentbio.com"
click at [447, 270] on input at bounding box center [691, 275] width 626 height 38
type input "Aria"
click at [429, 326] on input at bounding box center [691, 323] width 626 height 38
type input "J"
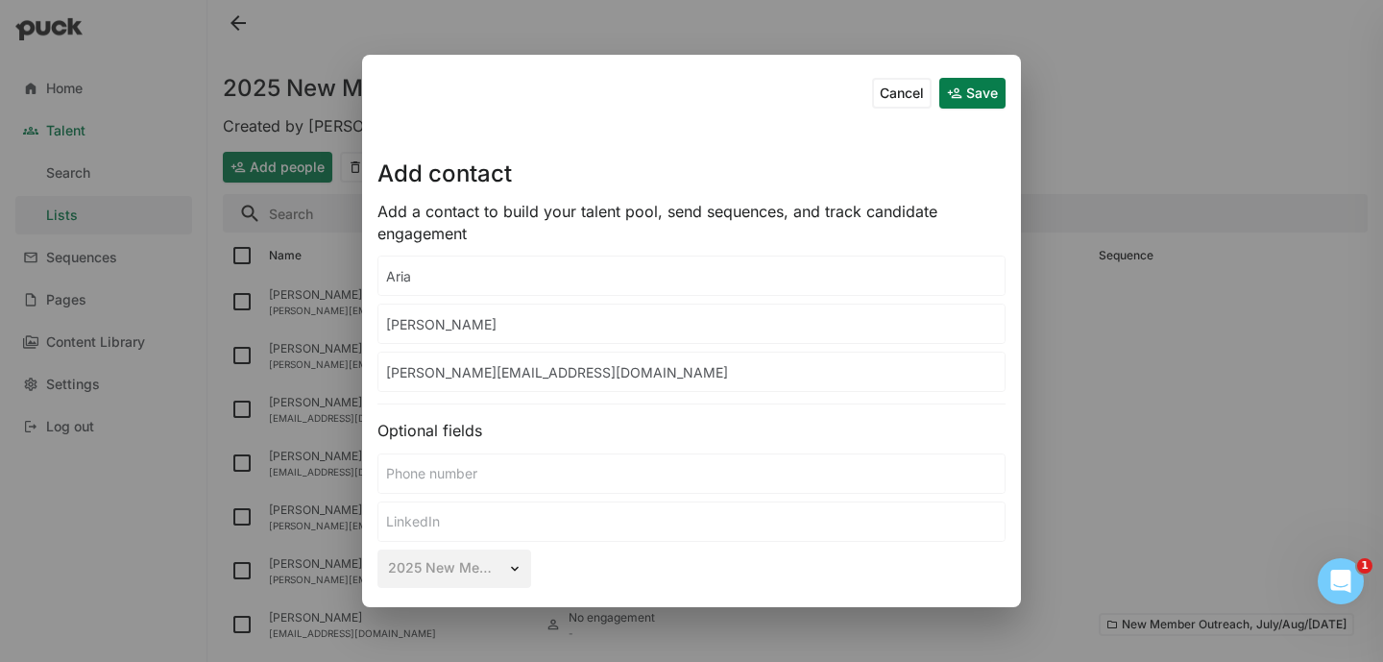
type input "Kumar"
click at [975, 86] on button "Save" at bounding box center [972, 93] width 66 height 31
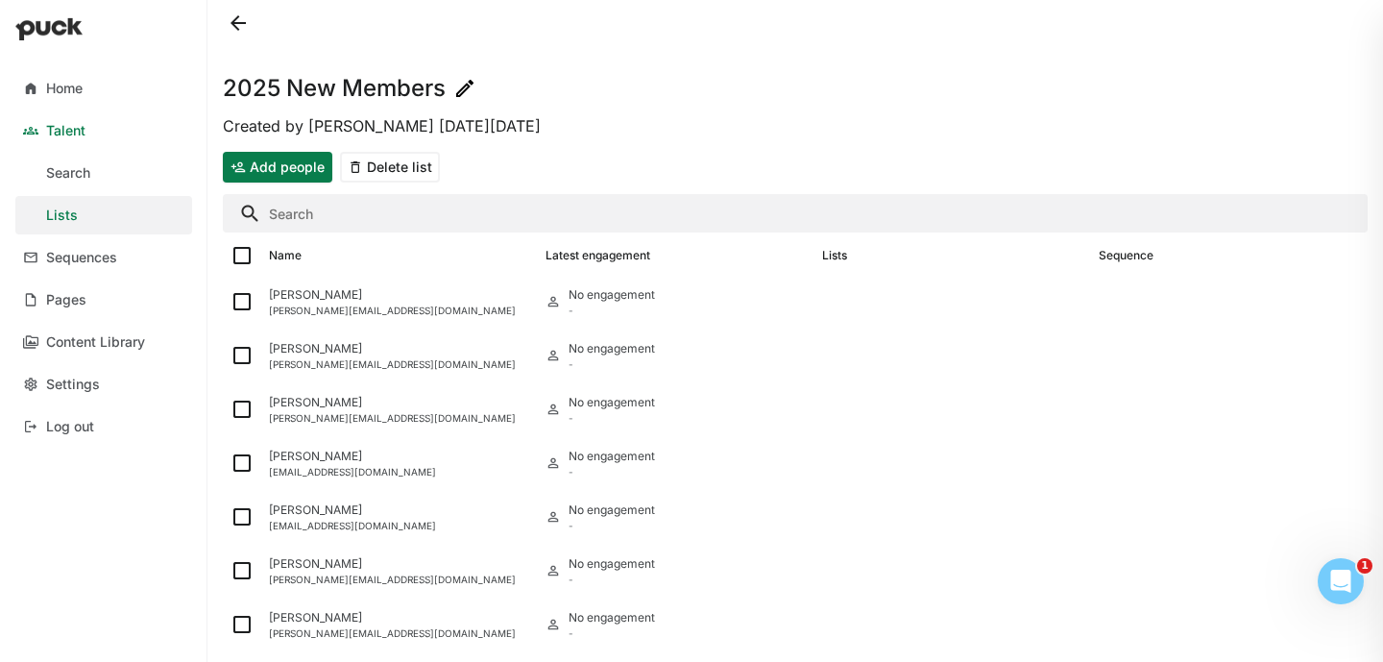
click at [298, 169] on button "Add people" at bounding box center [277, 167] width 109 height 31
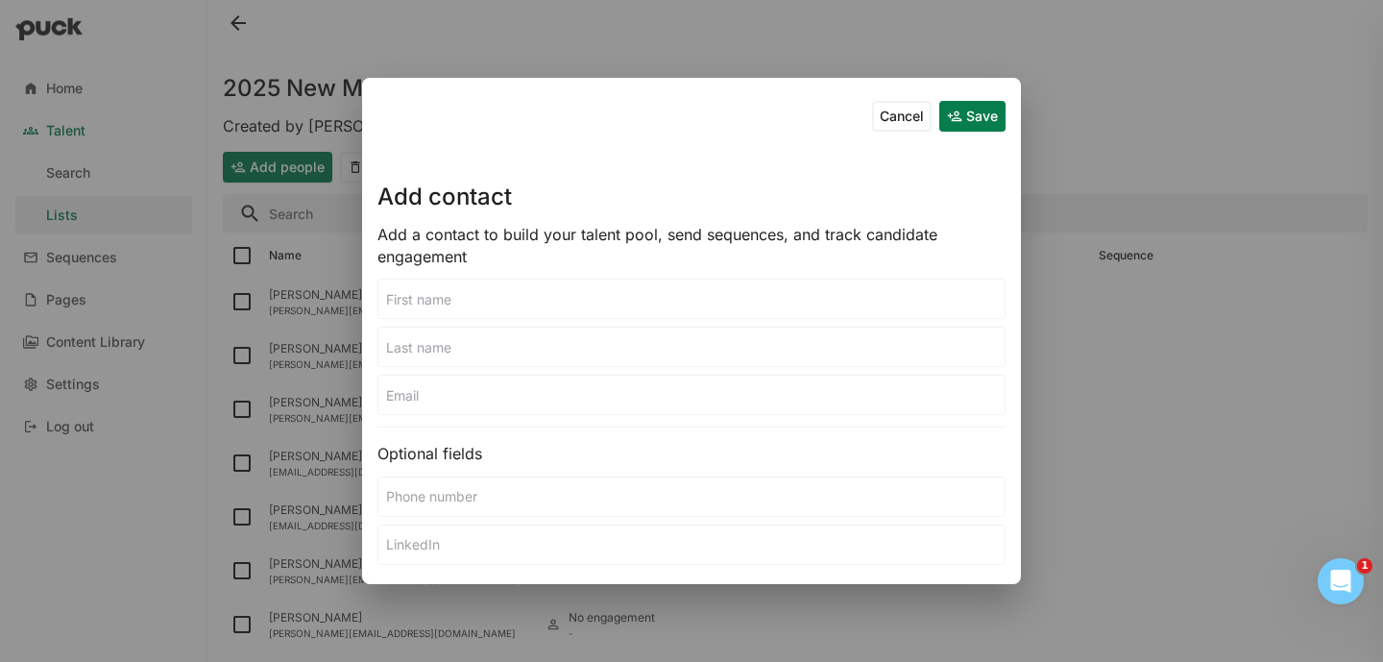
click at [461, 311] on input at bounding box center [691, 298] width 626 height 38
paste input "Cameron Mealey"
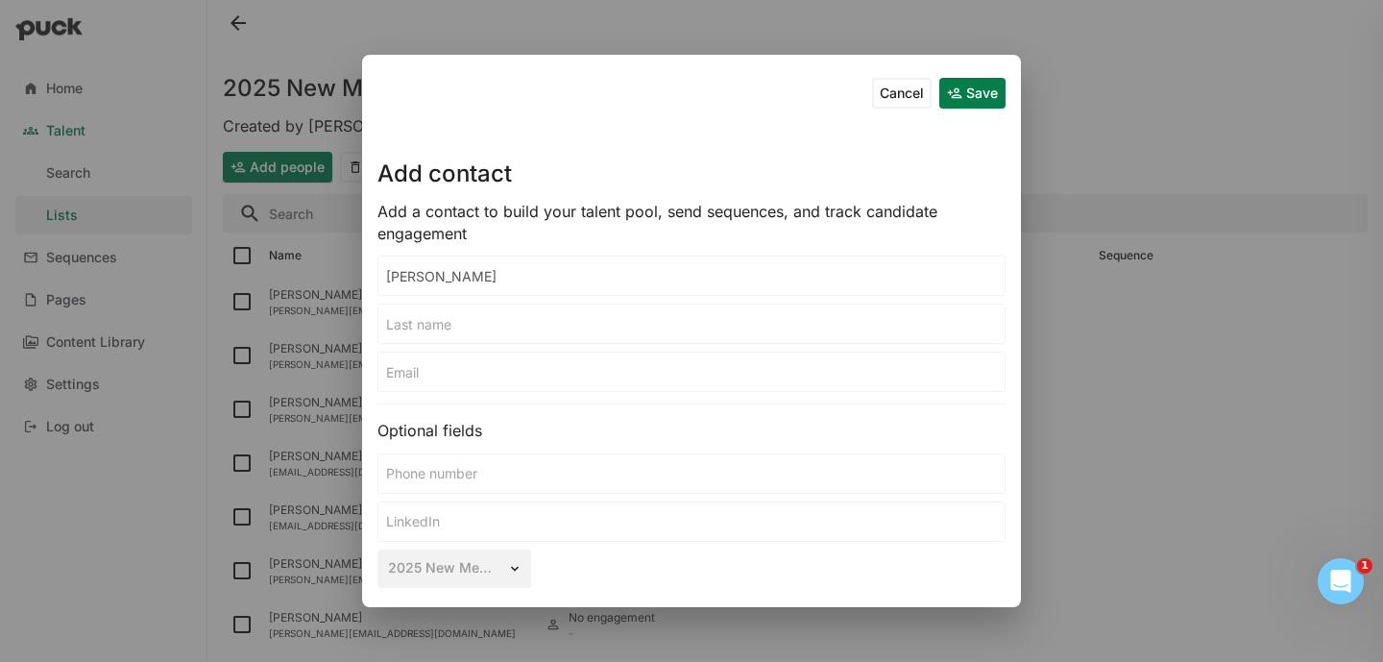
click at [417, 273] on input "Cameron Mealey" at bounding box center [691, 275] width 626 height 38
click at [453, 274] on input "Cameron Mealey" at bounding box center [691, 275] width 626 height 38
type input "Cameron"
click at [427, 319] on input at bounding box center [691, 323] width 626 height 38
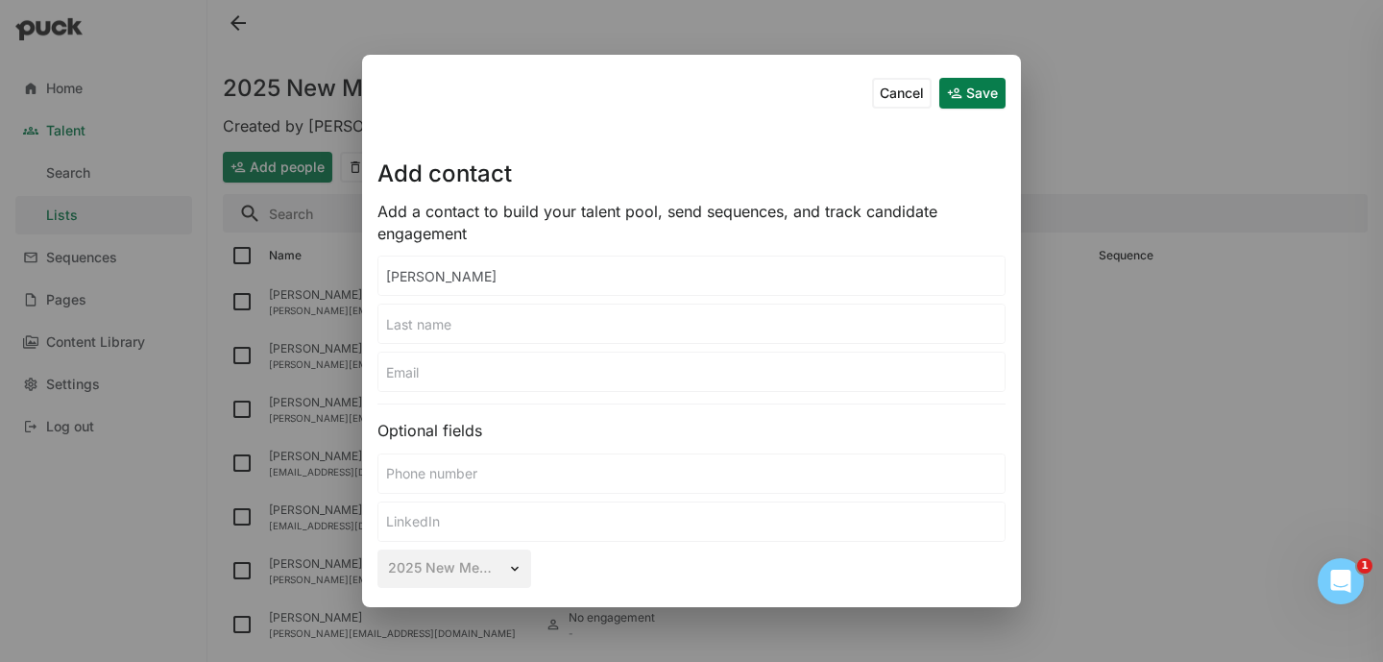
paste input "Cameron Mealey"
type input "Cameron Mealey"
drag, startPoint x: 478, startPoint y: 324, endPoint x: 302, endPoint y: 324, distance: 176.7
click at [302, 324] on div "Cancel Save Add contact Add a contact to build your talent pool, send sequences…" at bounding box center [691, 331] width 1383 height 662
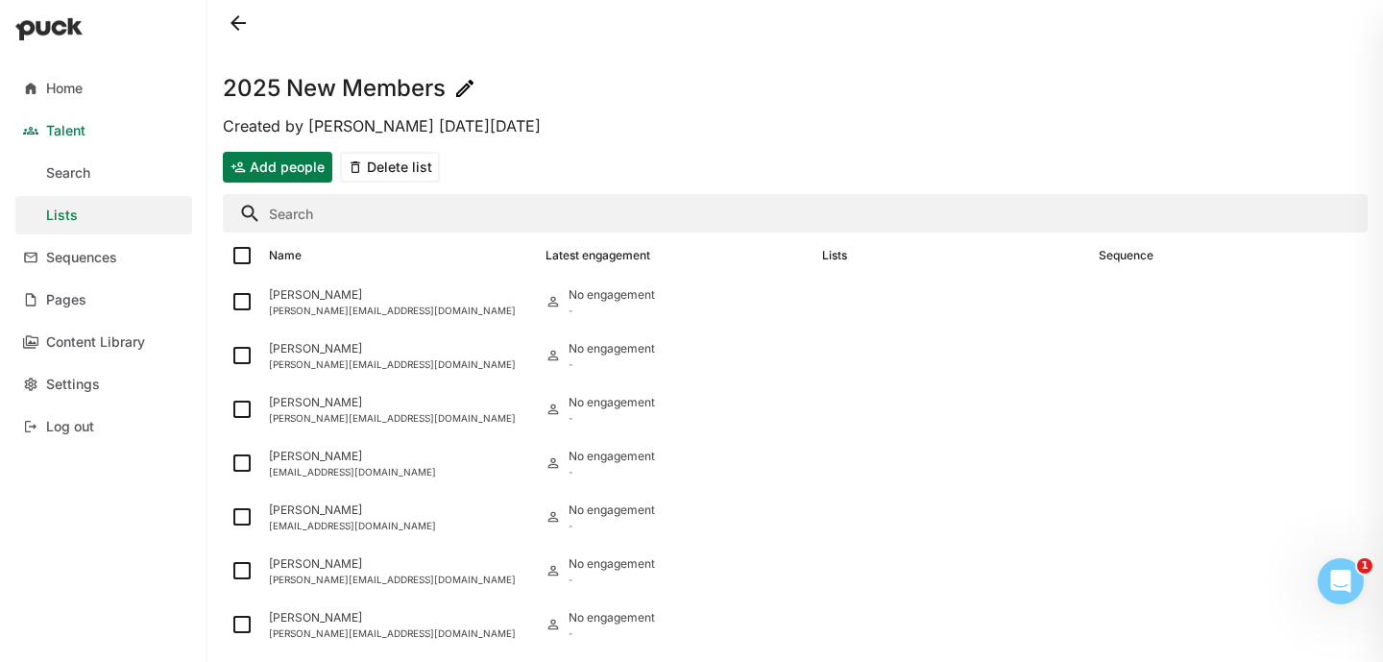
click at [278, 171] on button "Add people" at bounding box center [277, 167] width 109 height 31
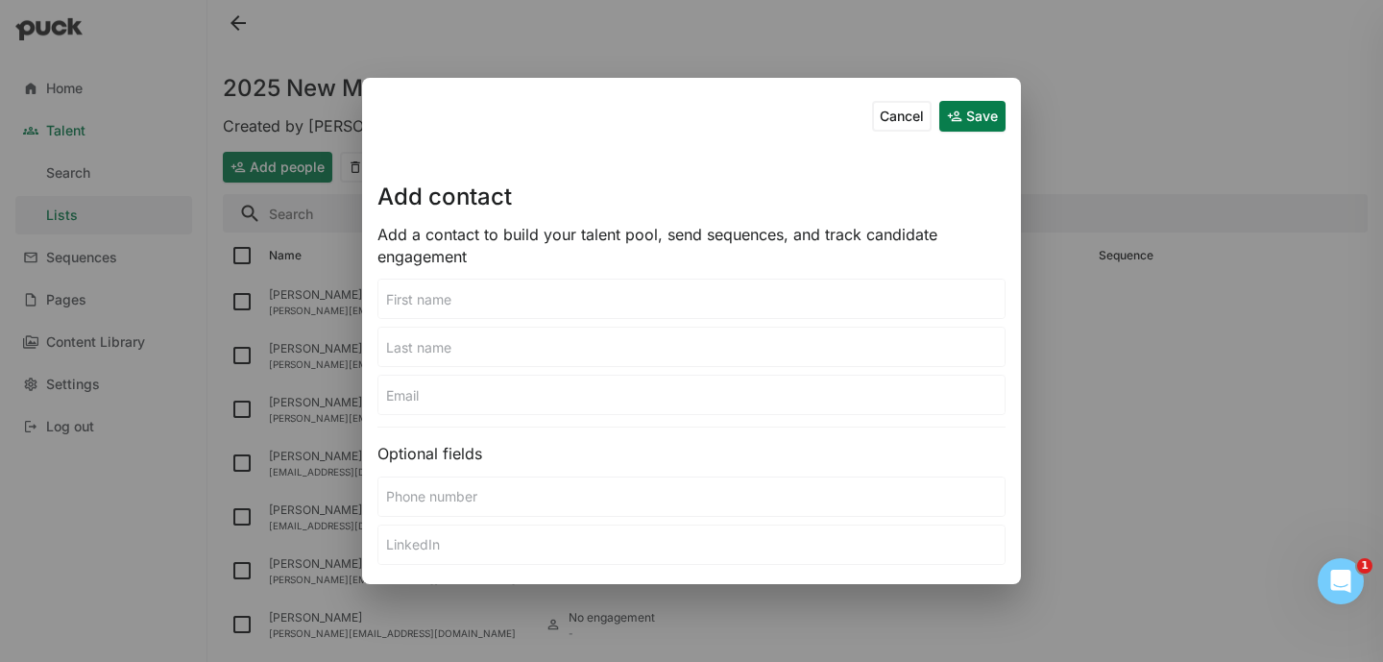
click at [438, 287] on input at bounding box center [691, 298] width 626 height 38
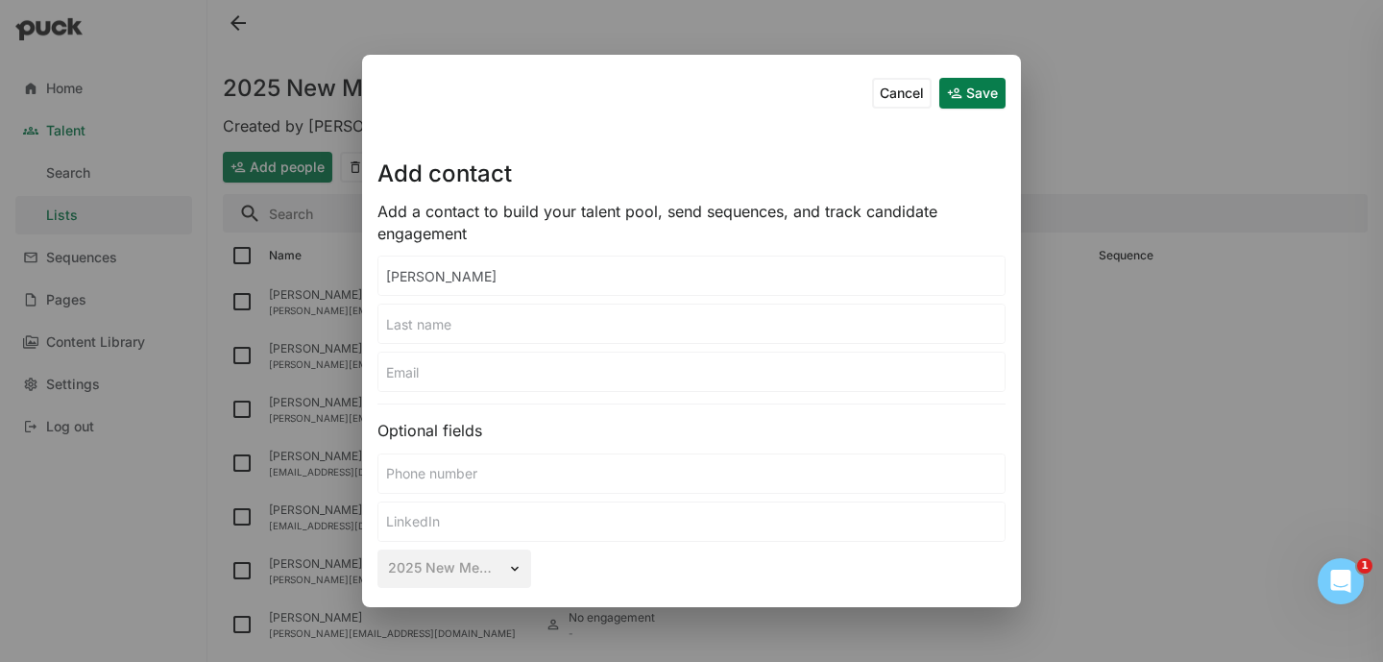
type input "Cameron"
click at [441, 330] on input at bounding box center [691, 323] width 626 height 38
paste input "Cameron Mealey"
click at [480, 322] on input "Cameron Mealey" at bounding box center [691, 323] width 626 height 38
type input "Mealey"
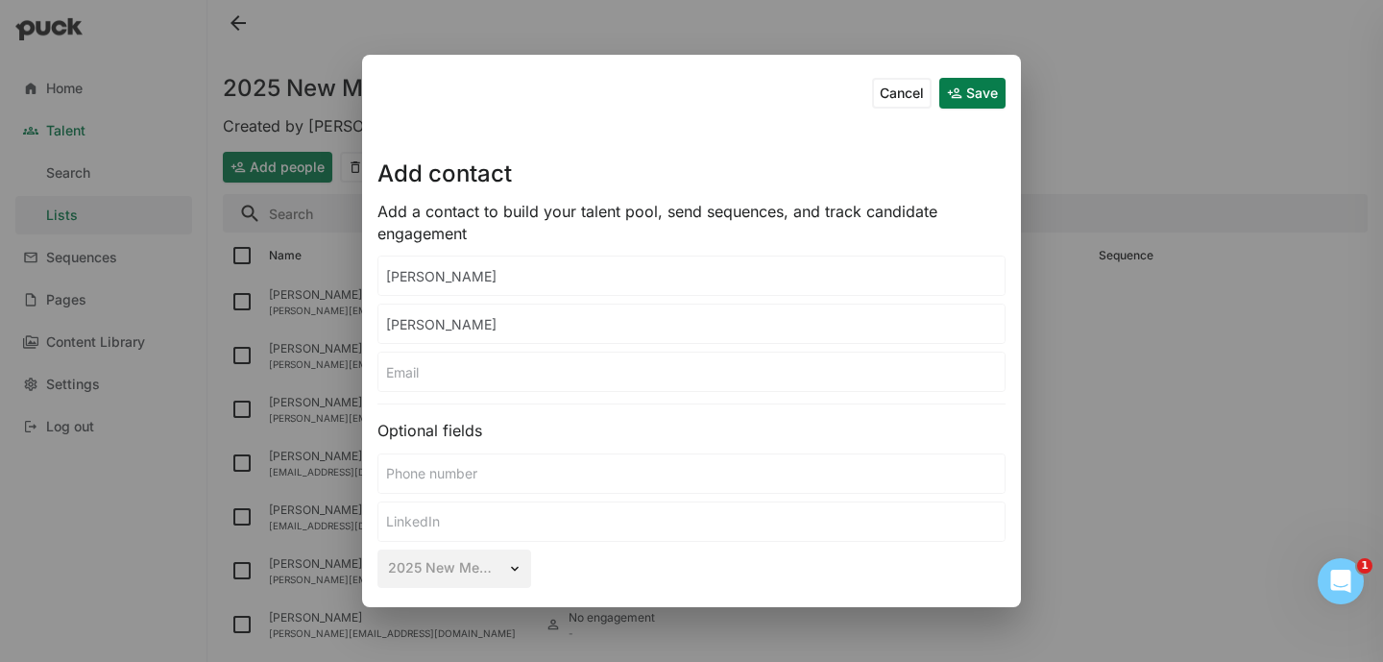
click at [464, 373] on input at bounding box center [691, 371] width 626 height 38
paste input "cameron.mealey@avancecro.com"
type input "cameron.mealey@avancecro.com"
click at [978, 96] on button "Save" at bounding box center [972, 93] width 66 height 31
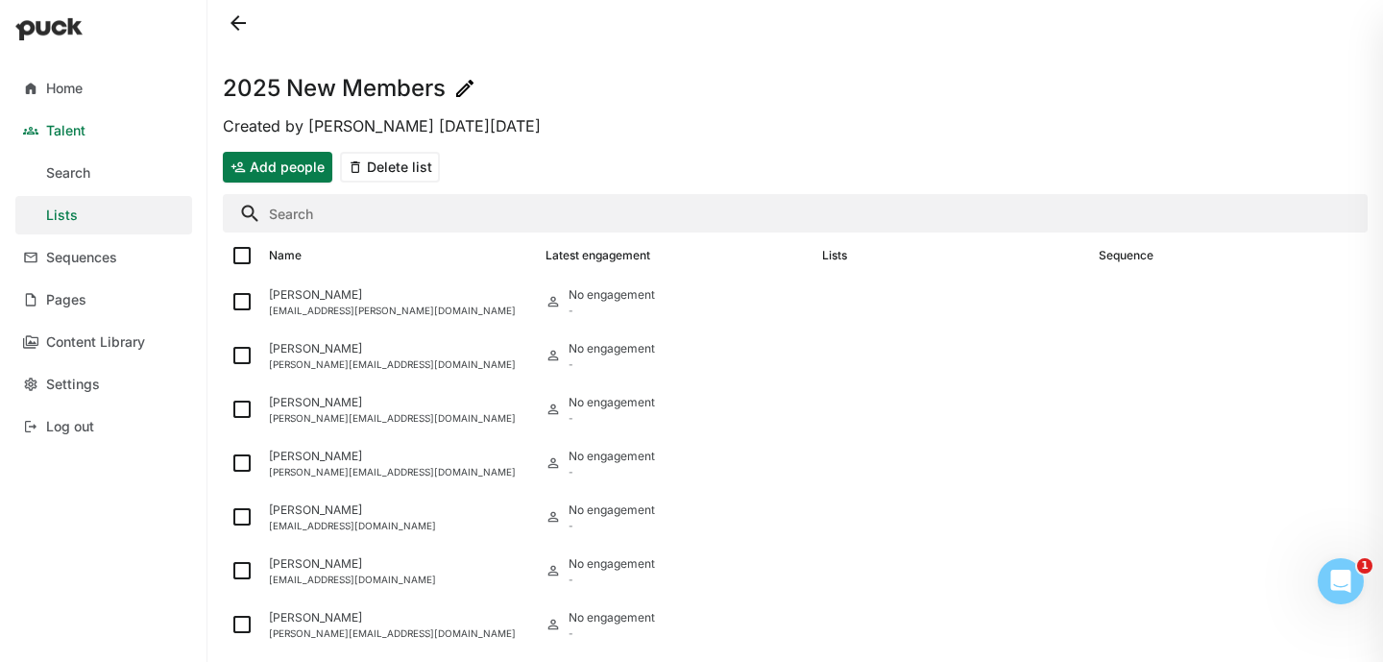
click at [297, 169] on button "Add people" at bounding box center [277, 167] width 109 height 31
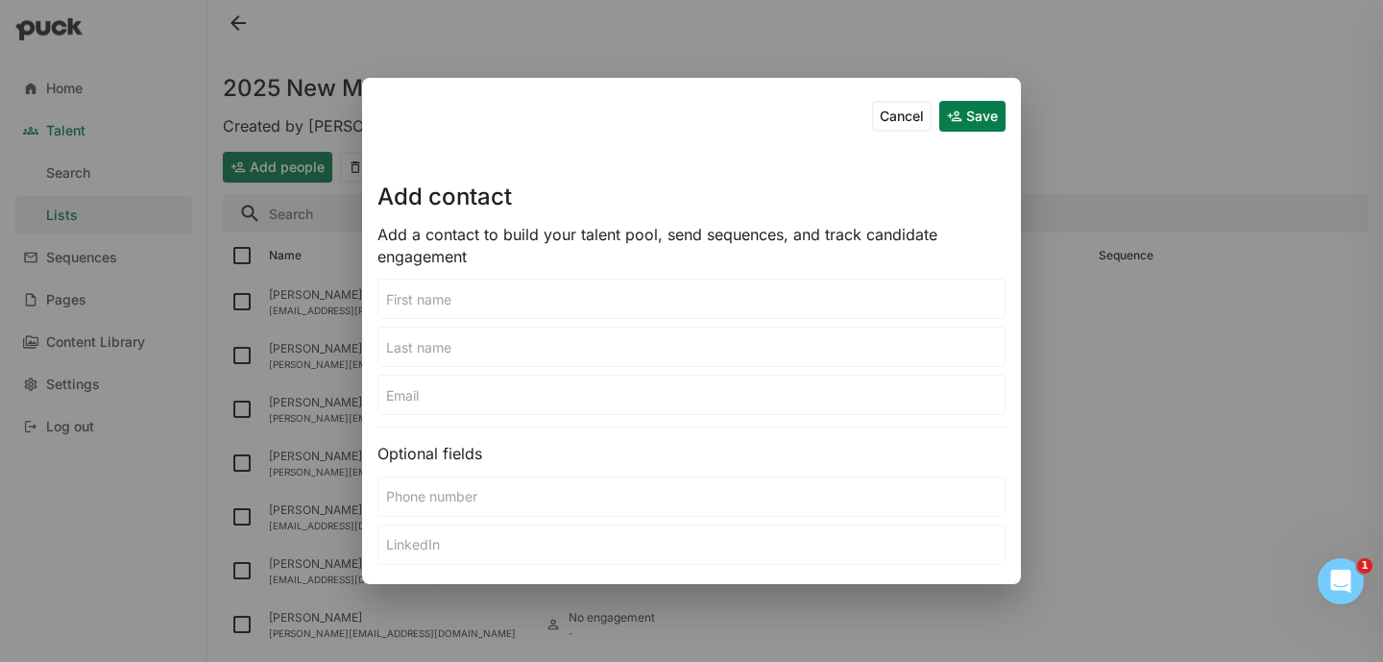
click at [481, 301] on input at bounding box center [691, 298] width 626 height 38
paste input "Alex Lorestani"
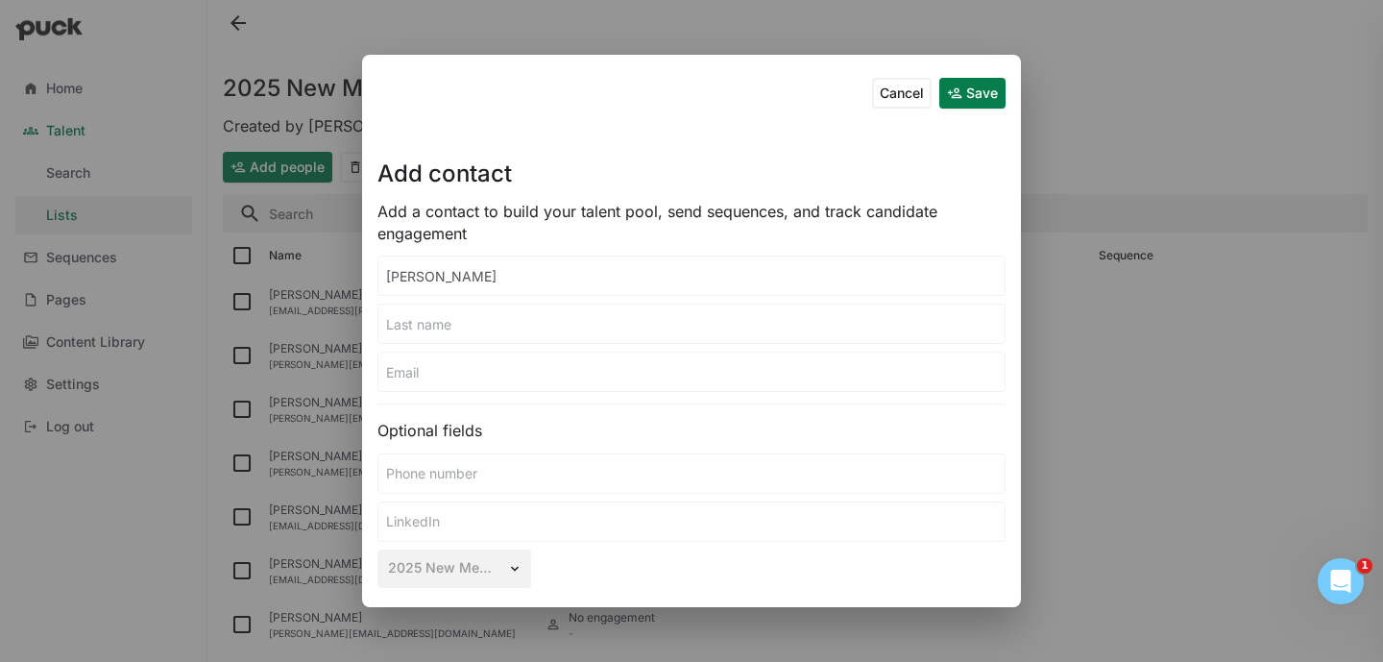
click at [447, 277] on input "Alex Lorestani" at bounding box center [691, 275] width 626 height 38
click at [429, 262] on input "Lorestani" at bounding box center [691, 275] width 626 height 38
click at [429, 274] on input "Lorestani" at bounding box center [691, 275] width 626 height 38
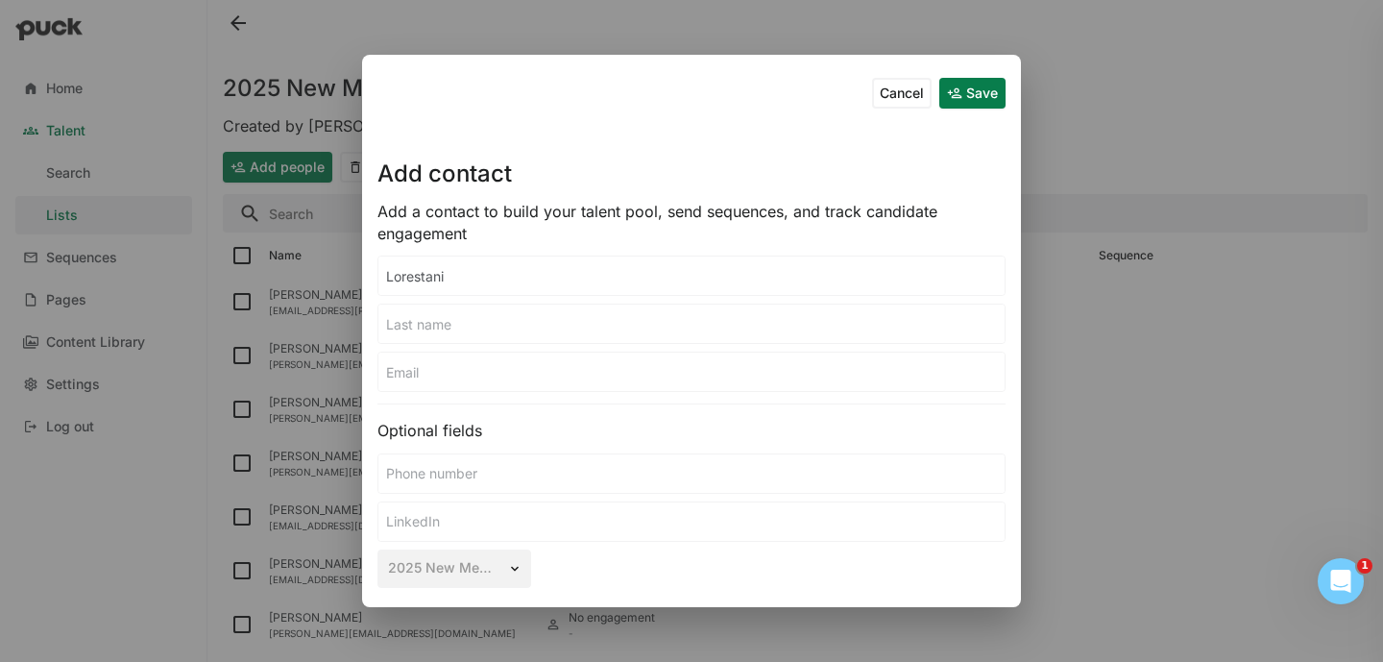
type input "Lorestani"
click at [443, 325] on input at bounding box center [691, 323] width 626 height 38
paste input "Lorestani"
type input "Lorestani"
click at [423, 278] on input "Lorestani" at bounding box center [691, 275] width 626 height 38
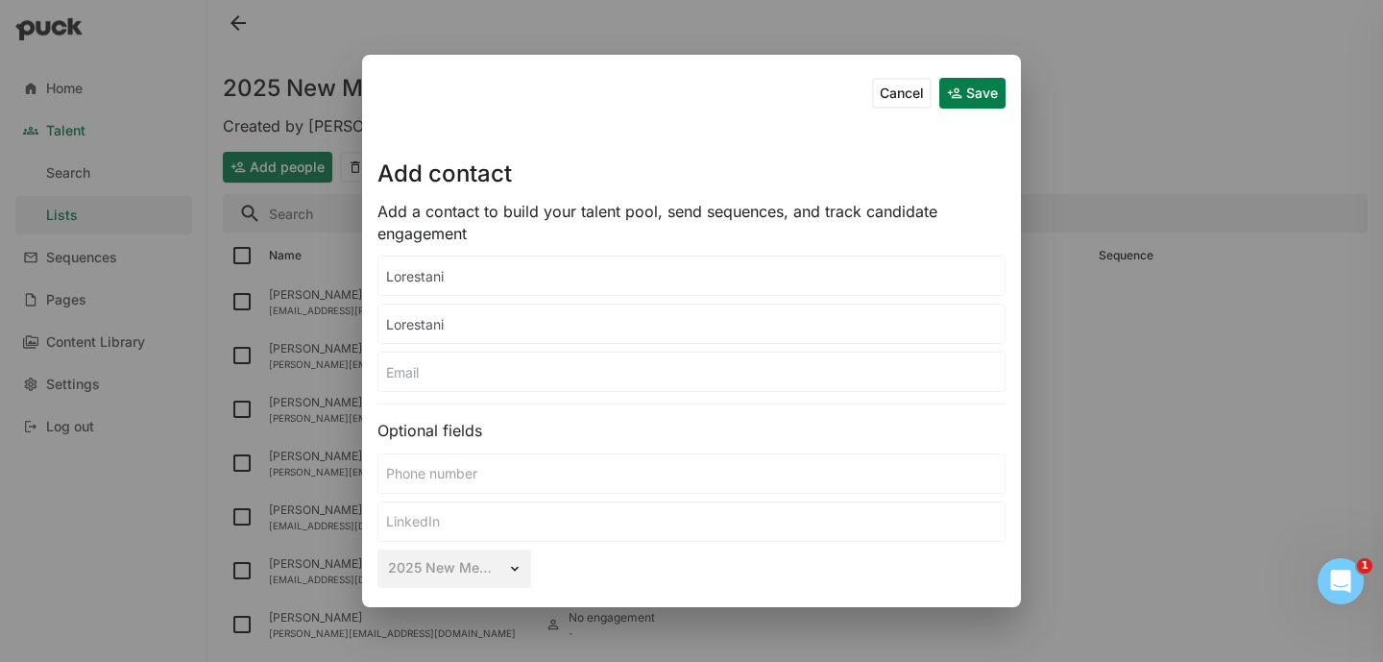
click at [423, 278] on input "Lorestani" at bounding box center [691, 275] width 626 height 38
type input "Alex"
click at [418, 373] on input at bounding box center [691, 371] width 626 height 38
paste input "alex@geltor.com"
type input "alex@geltor.com"
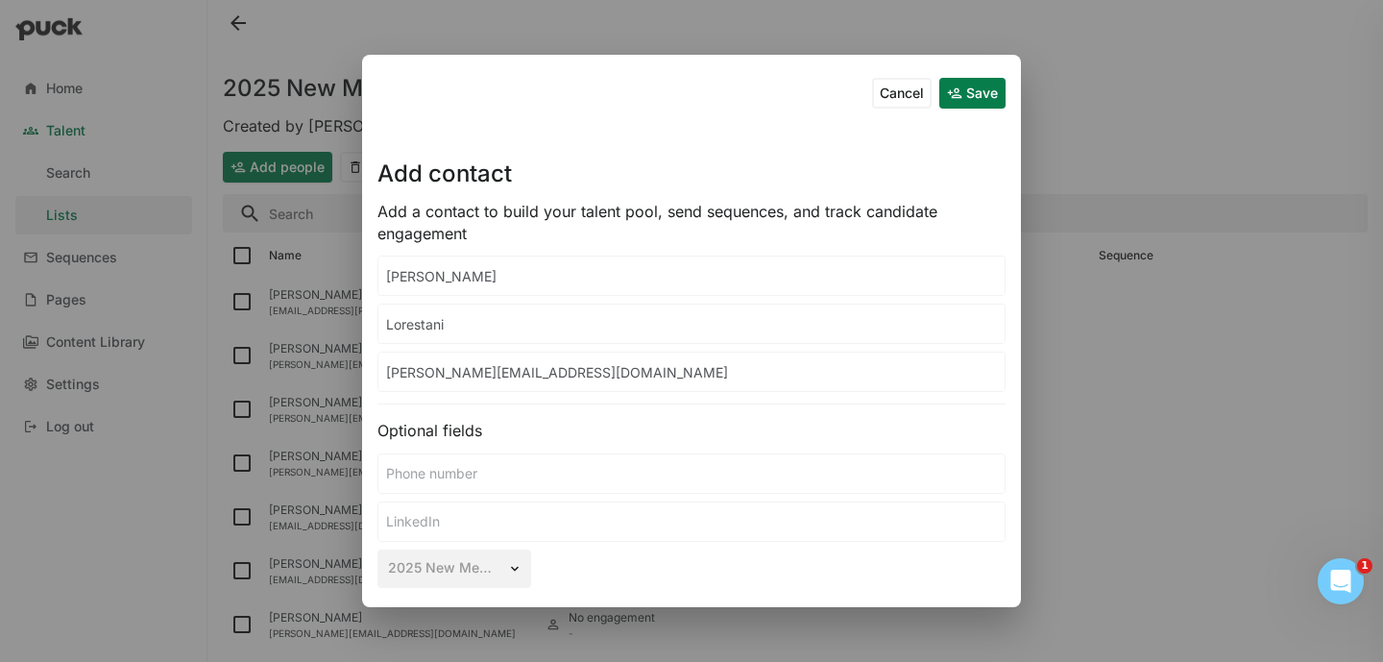
click at [963, 96] on button "Save" at bounding box center [972, 93] width 66 height 31
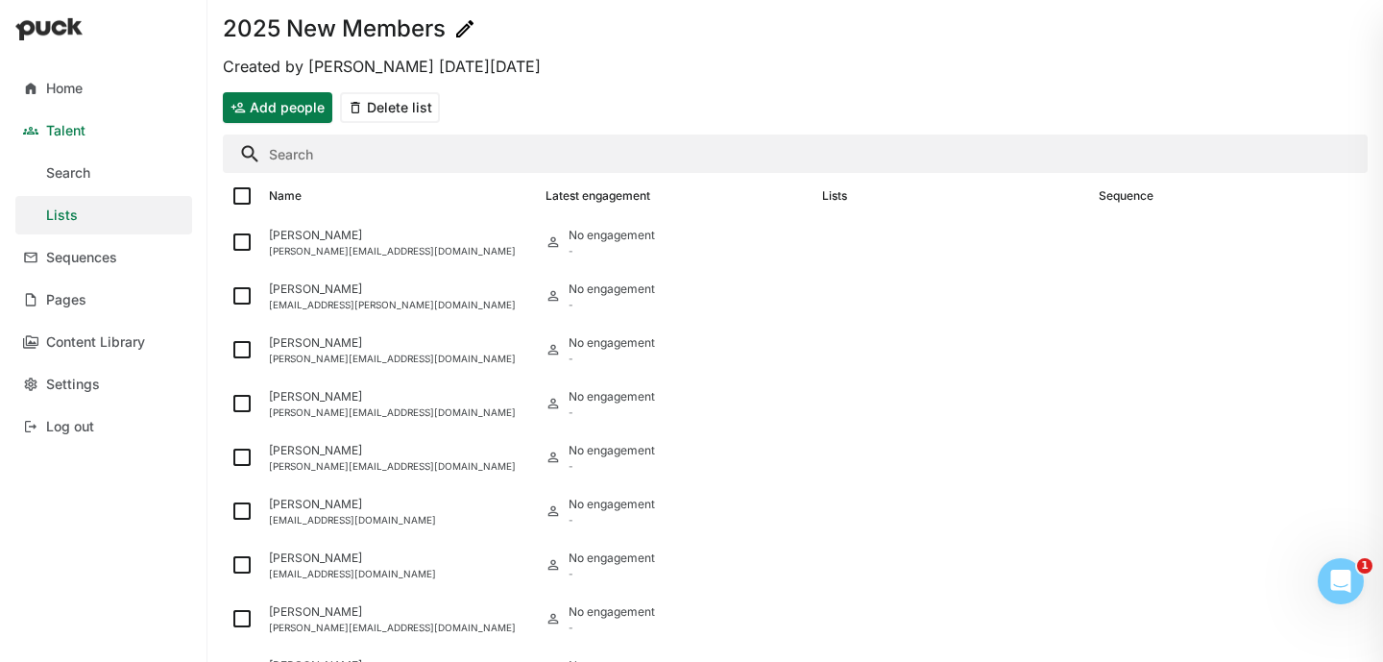
scroll to position [44, 0]
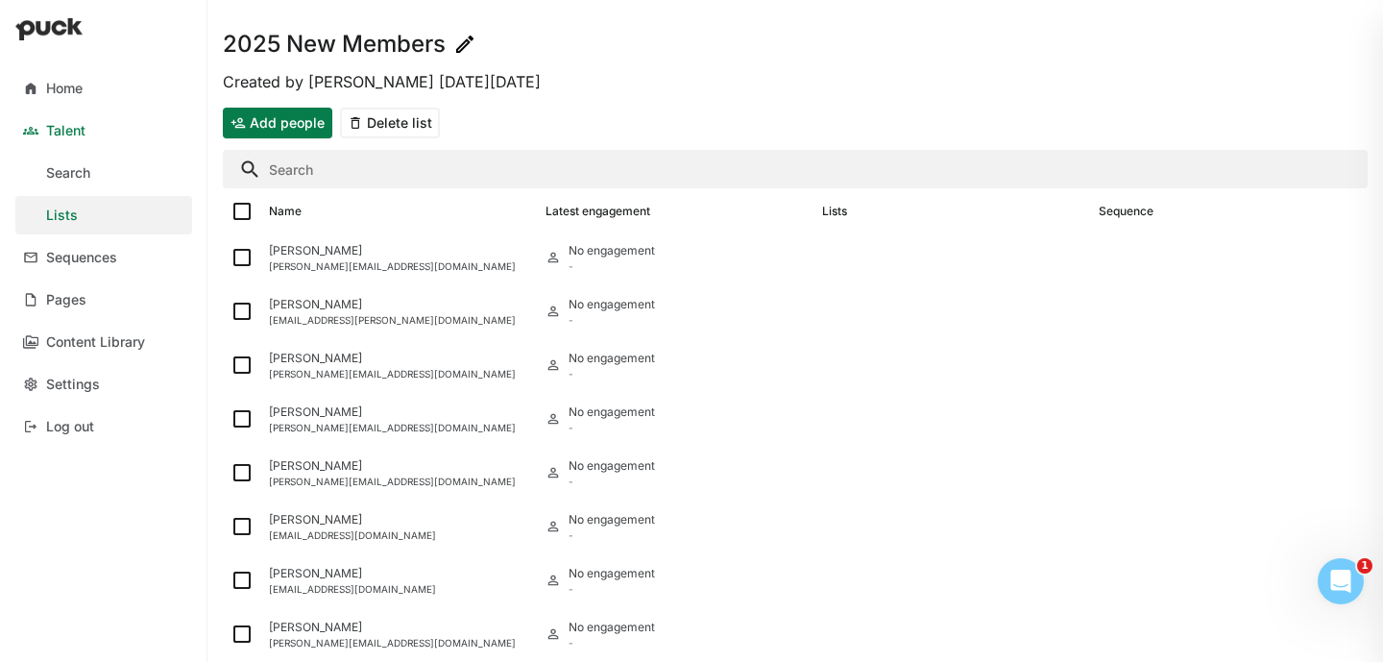
click at [254, 127] on button "Add people" at bounding box center [277, 123] width 109 height 31
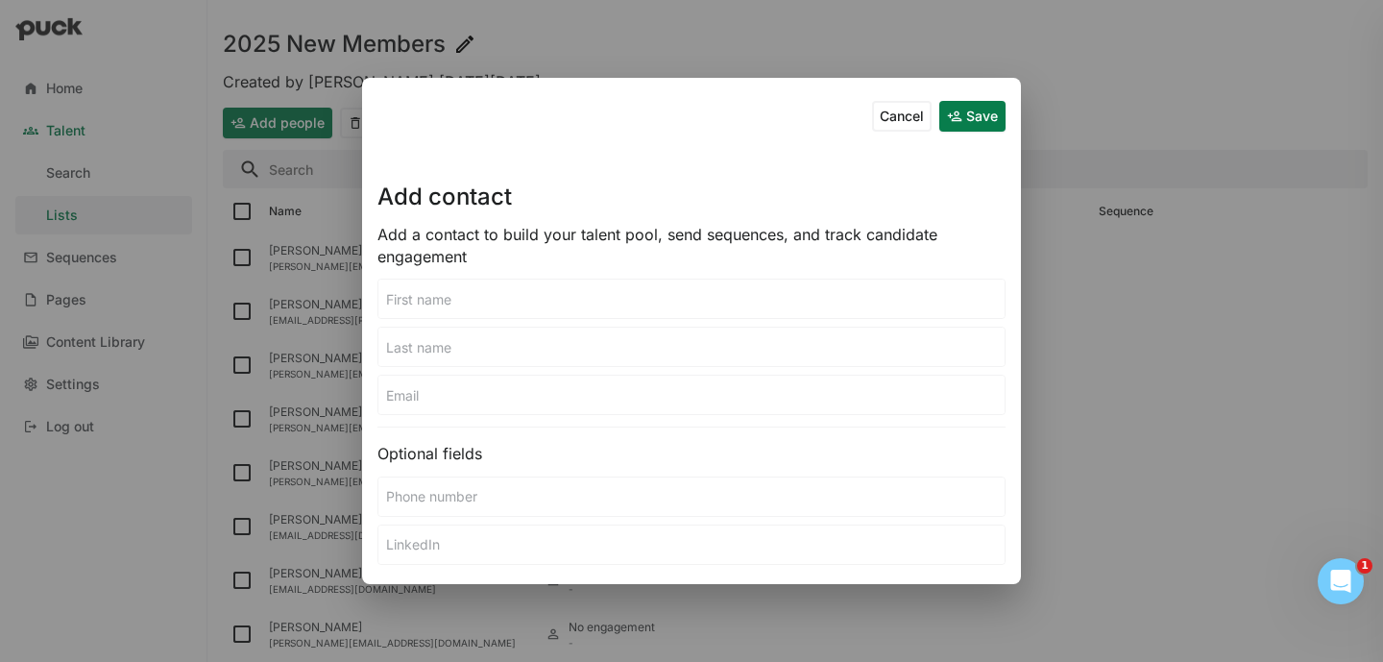
click at [453, 299] on input at bounding box center [691, 298] width 626 height 38
paste input "Aleksandr Grigoryan"
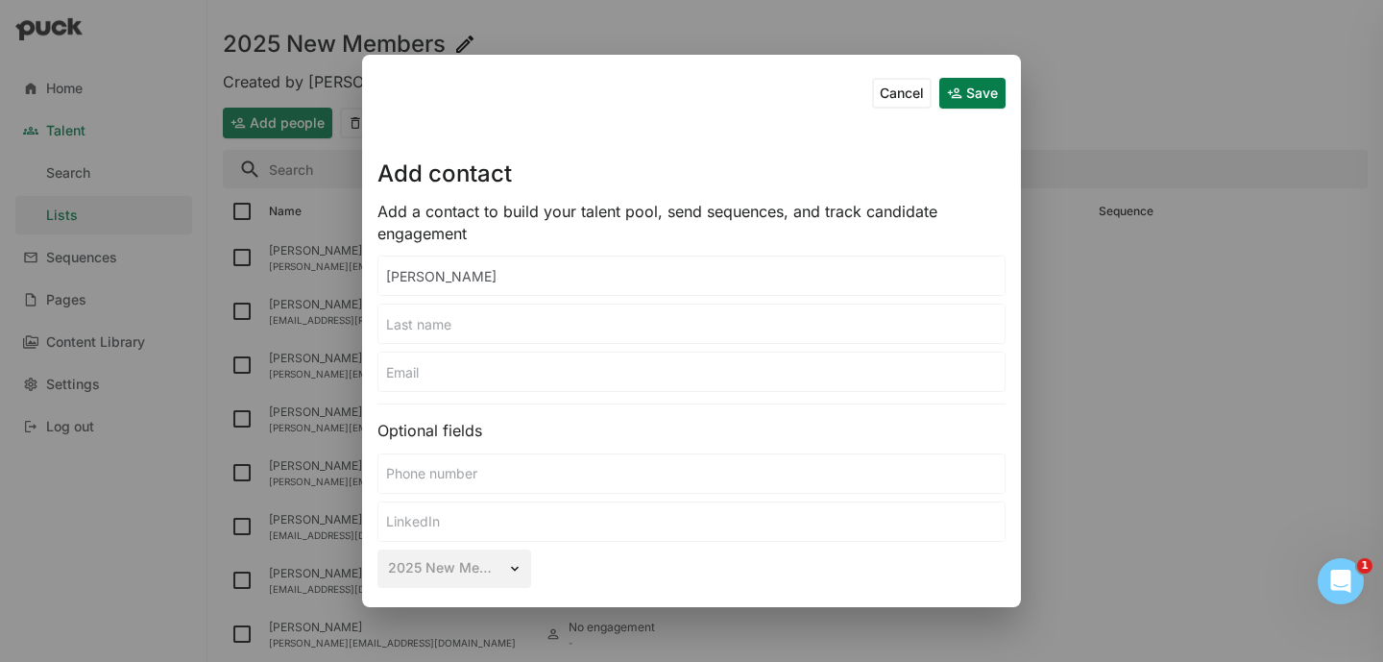
click at [440, 295] on div "Aleksandr Grigoryan" at bounding box center [691, 275] width 628 height 40
click at [483, 275] on input "Aleksandr Grigoryan" at bounding box center [691, 275] width 626 height 38
click at [411, 275] on input "Aleksandr Grigoryan" at bounding box center [691, 275] width 626 height 38
click at [478, 276] on input "Aleksandr Grigoryan" at bounding box center [691, 275] width 626 height 38
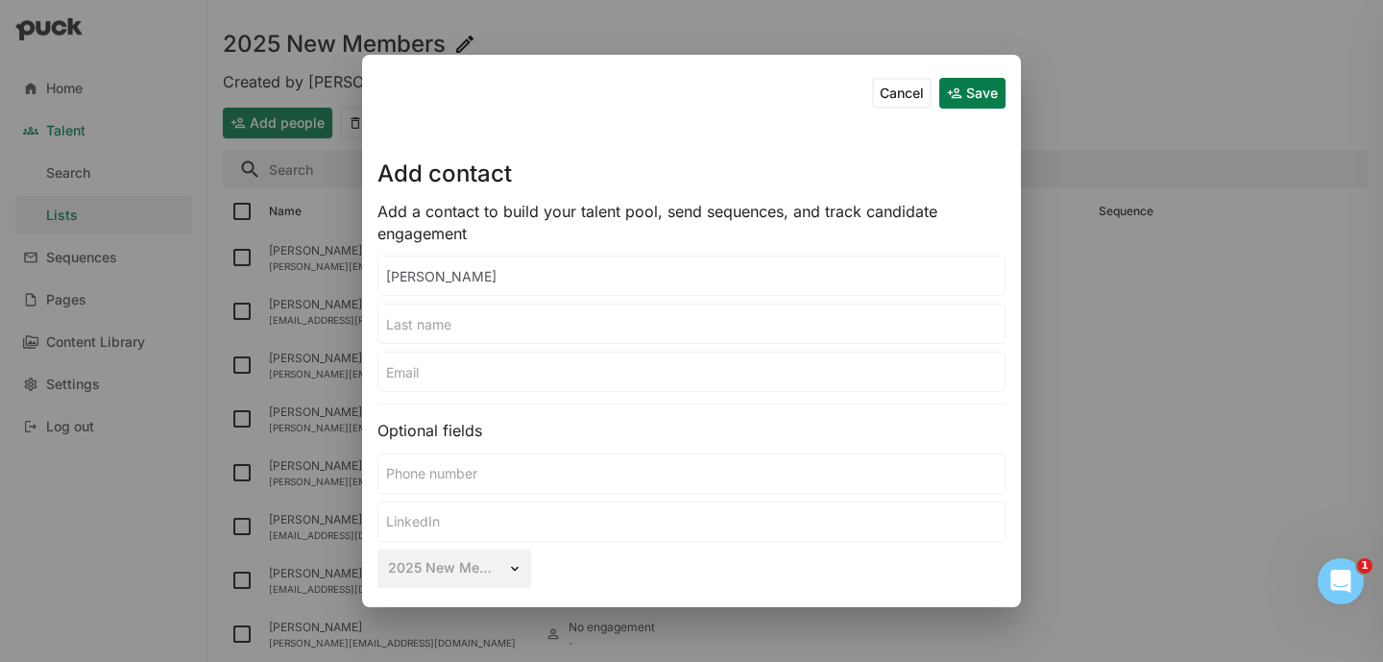
click at [478, 276] on input "Aleksandr Grigoryan" at bounding box center [691, 275] width 626 height 38
type input "Aleksandr"
click at [451, 326] on input at bounding box center [691, 323] width 626 height 38
paste input "Aleksandr Grigoryan"
click at [444, 326] on input "Aleksandr Grigoryan" at bounding box center [691, 323] width 626 height 38
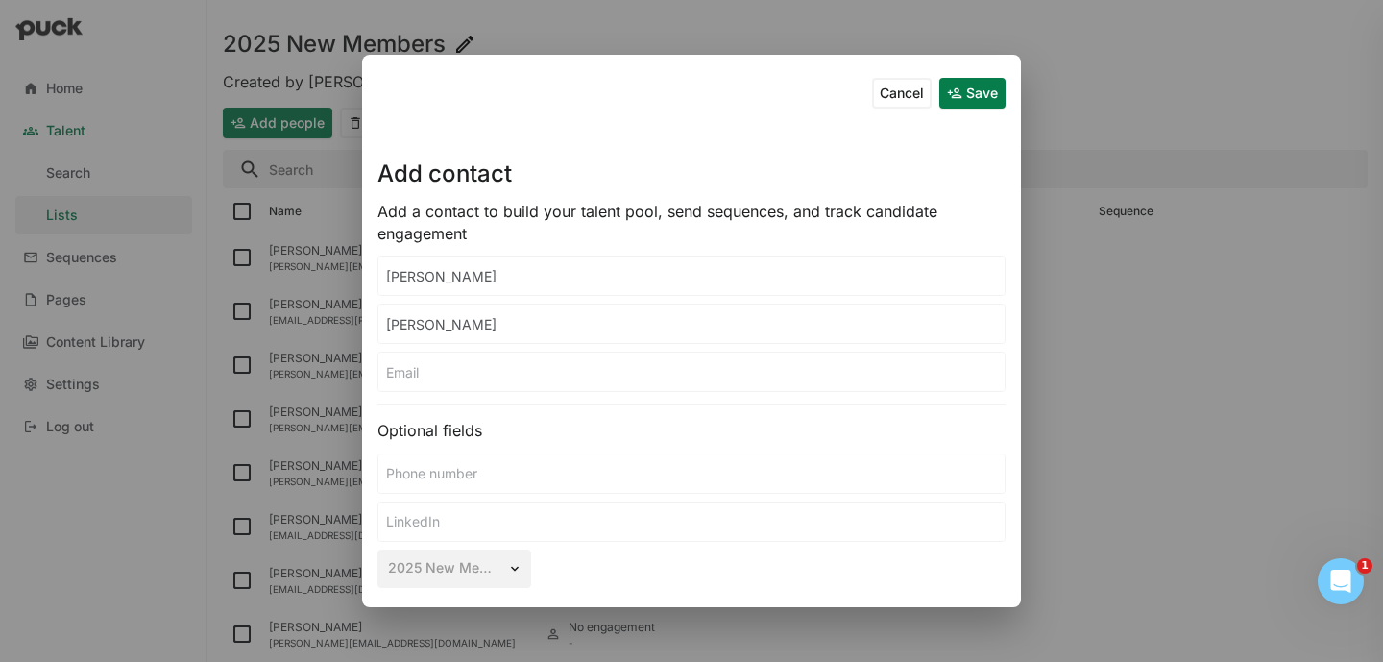
click at [444, 326] on input "Aleksandr Grigoryan" at bounding box center [691, 323] width 626 height 38
type input "Grigoryan"
click at [415, 376] on input at bounding box center [691, 371] width 626 height 38
paste input "aleks@deeporigin.com"
click at [972, 79] on button "Save" at bounding box center [972, 93] width 66 height 31
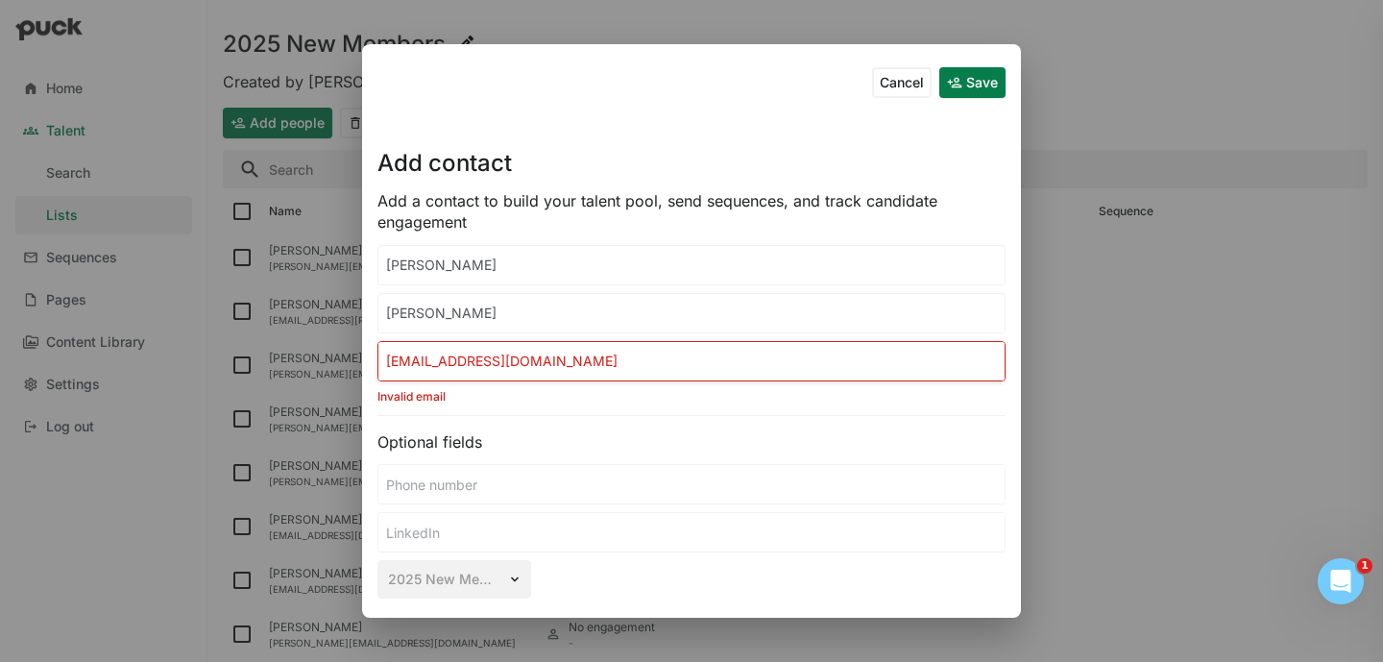
click at [643, 360] on input "aleks@deeporigin.com" at bounding box center [691, 361] width 626 height 38
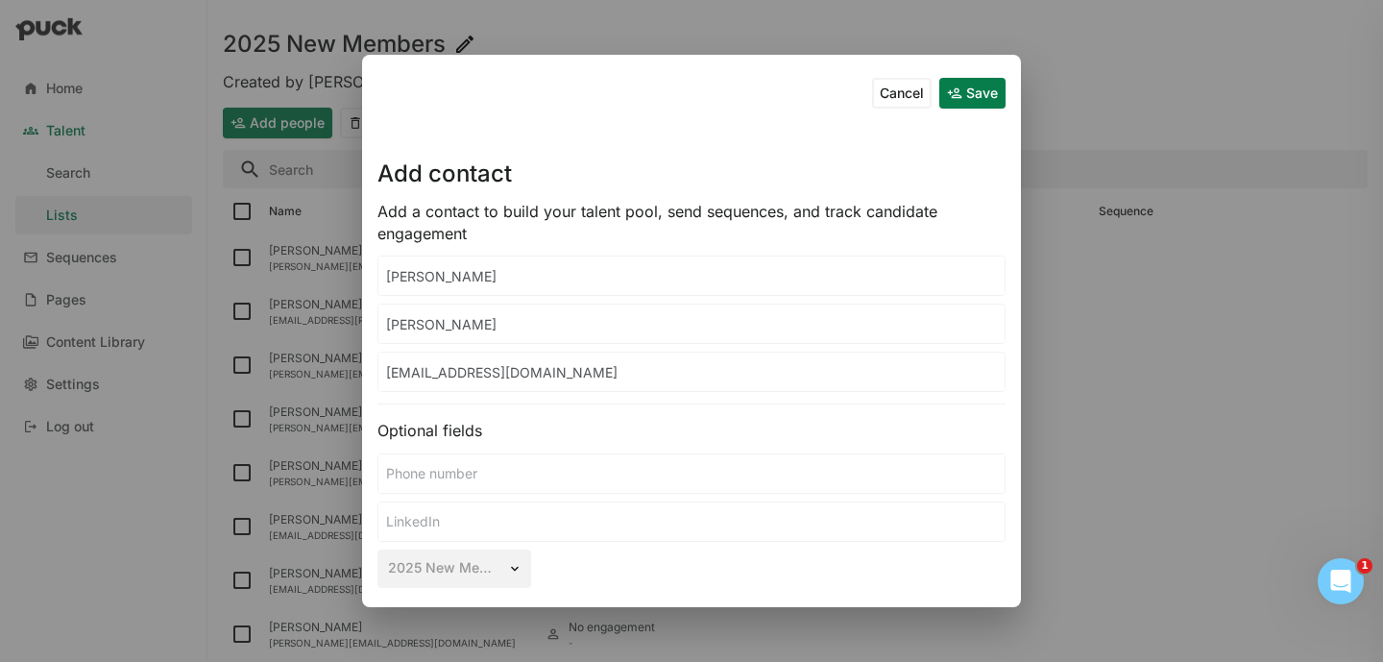
type input "aleks@deeporigin.com"
click at [969, 97] on button "Save" at bounding box center [972, 93] width 66 height 31
